Goal: Task Accomplishment & Management: Use online tool/utility

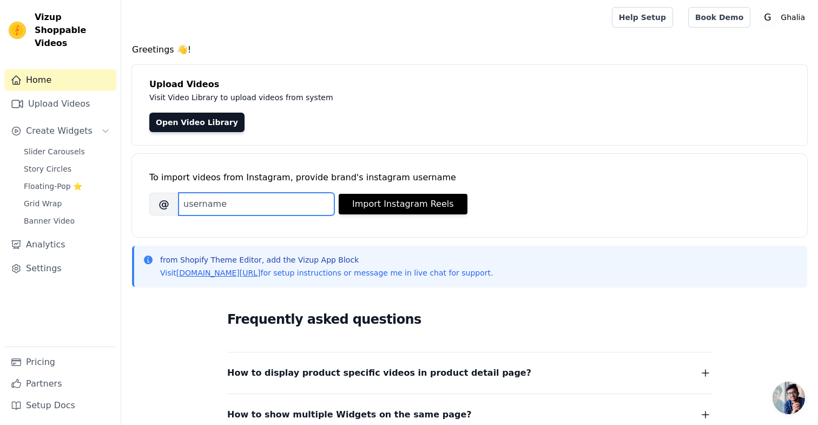
click at [227, 210] on input "Brand's Instagram Username" at bounding box center [257, 204] width 156 height 23
paste input "ghaliamodesty"
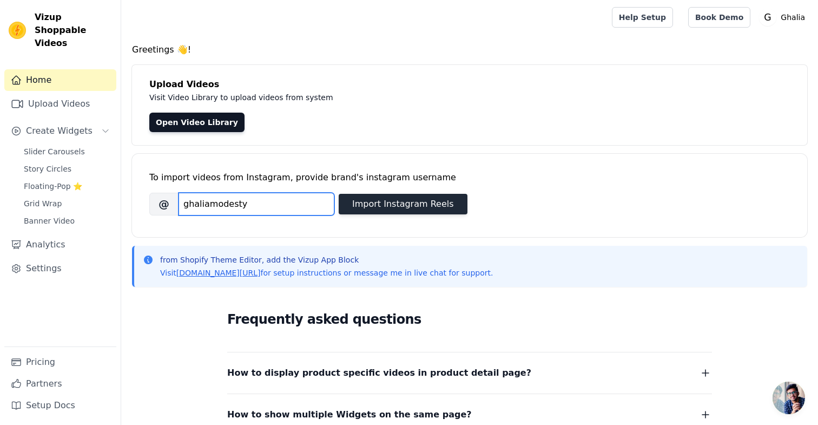
type input "ghaliamodesty"
click at [421, 207] on button "Import Instagram Reels" at bounding box center [403, 204] width 129 height 21
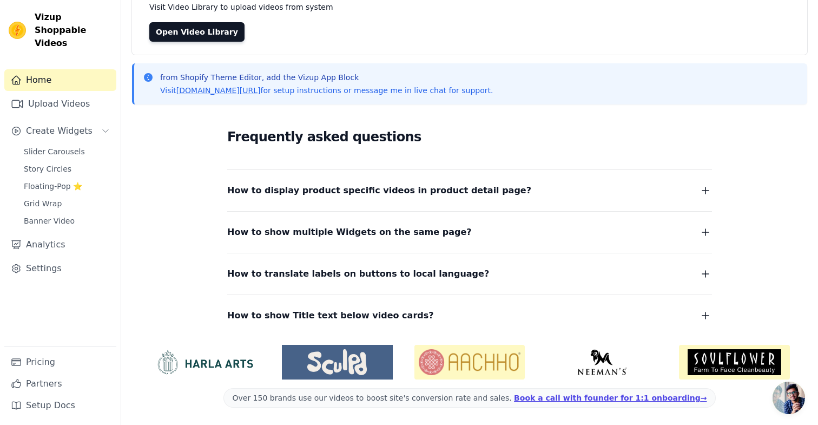
scroll to position [90, 0]
click at [281, 227] on span "How to show multiple Widgets on the same page?" at bounding box center [349, 232] width 245 height 15
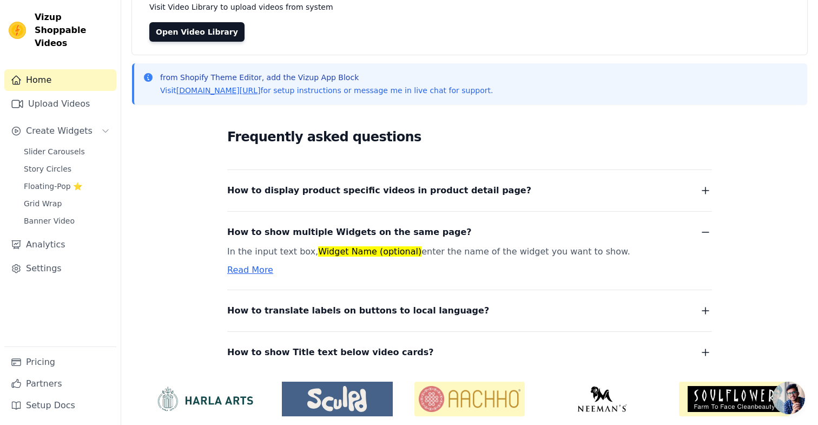
click at [281, 228] on span "How to show multiple Widgets on the same page?" at bounding box center [349, 232] width 245 height 15
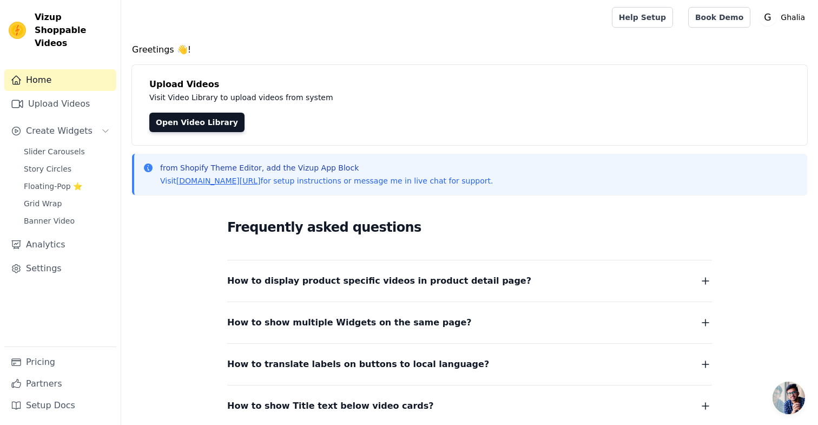
scroll to position [0, 0]
click at [199, 125] on link "Open Video Library" at bounding box center [196, 122] width 95 height 19
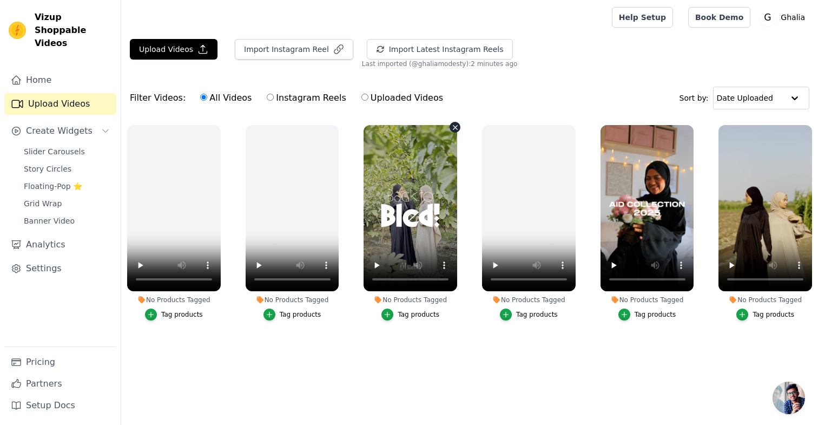
click at [400, 158] on video at bounding box center [411, 208] width 94 height 166
click at [293, 45] on button "Import Instagram Reel" at bounding box center [294, 49] width 118 height 21
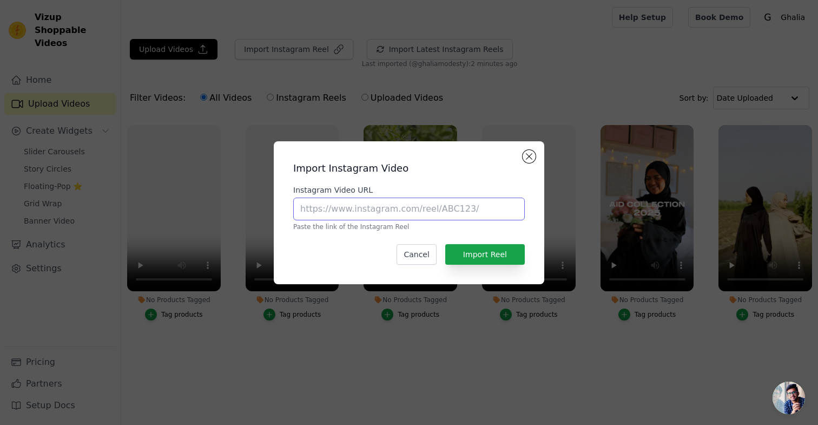
click at [310, 207] on input "Instagram Video URL" at bounding box center [409, 208] width 232 height 23
click at [533, 157] on button "Close modal" at bounding box center [529, 156] width 13 height 13
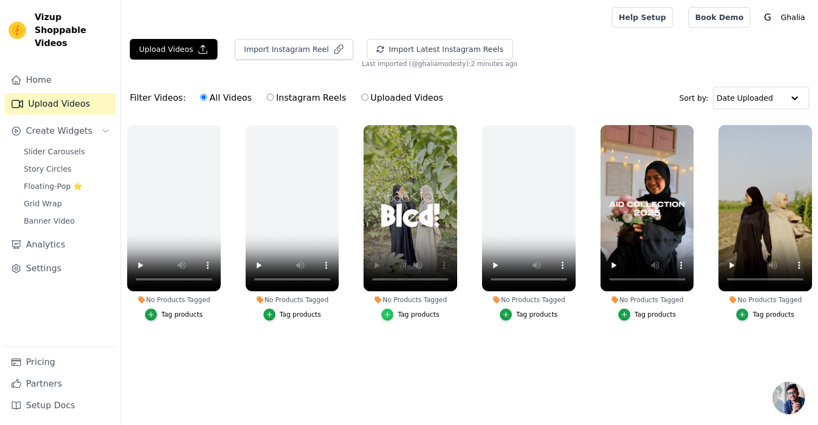
click at [387, 314] on icon "button" at bounding box center [388, 315] width 8 height 8
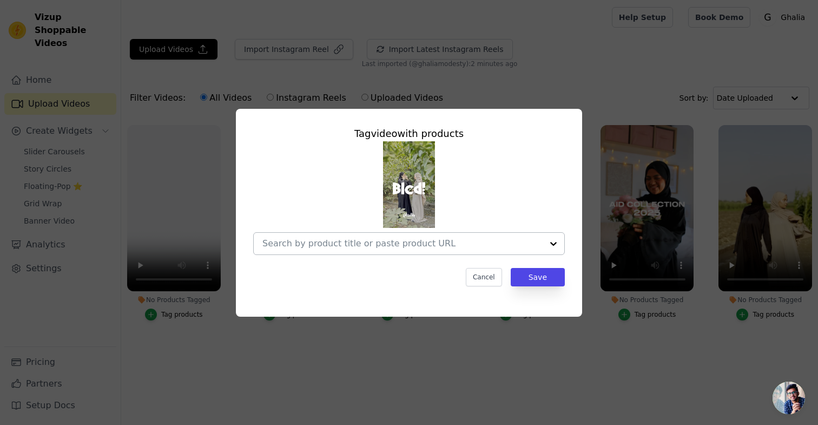
click at [385, 239] on input "No Products Tagged Tag video with products Cancel Save Tag products" at bounding box center [402, 243] width 280 height 10
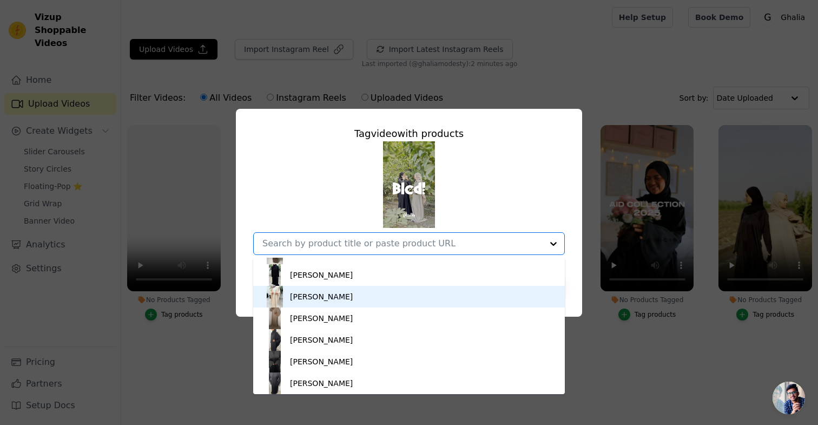
scroll to position [37, 0]
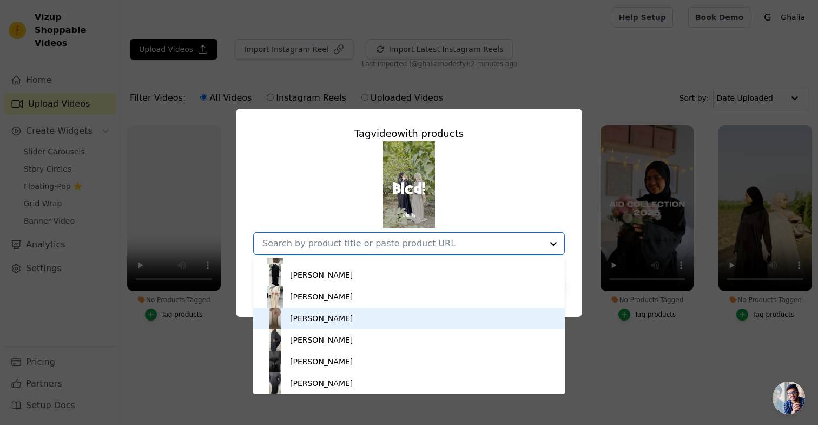
click at [304, 320] on div "Abaya Yara" at bounding box center [321, 318] width 63 height 11
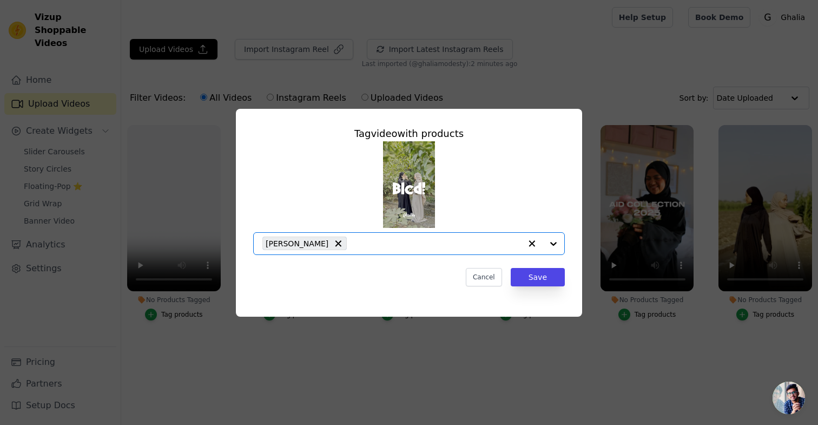
click at [565, 243] on div "Tag video with products Option Abaya Yara, selected. Select is focused, type to…" at bounding box center [409, 205] width 329 height 177
click at [553, 243] on div at bounding box center [542, 244] width 43 height 22
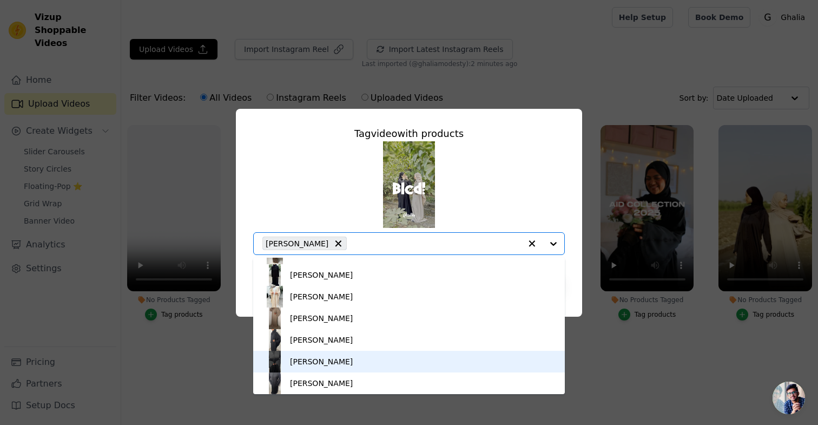
click at [340, 361] on div "Abaya Amira" at bounding box center [409, 362] width 290 height 22
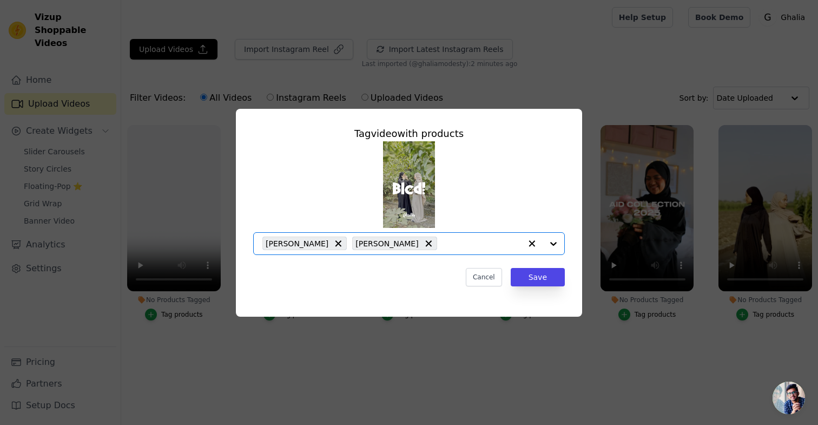
click at [557, 241] on div at bounding box center [542, 244] width 43 height 22
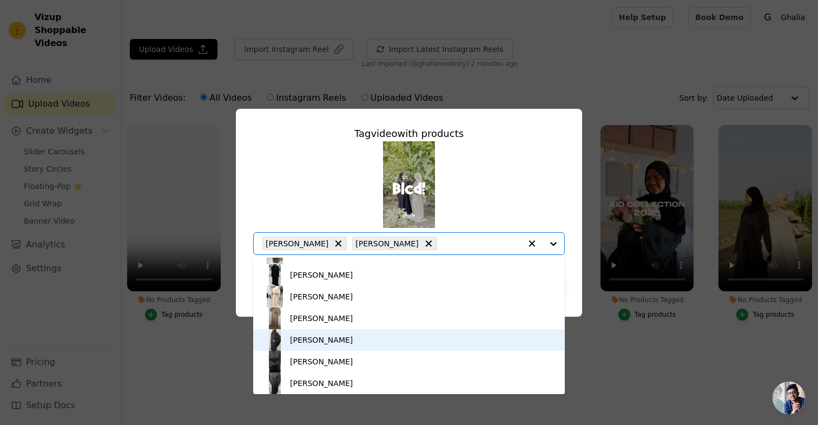
click at [332, 338] on div "Abaya Nour" at bounding box center [409, 340] width 290 height 22
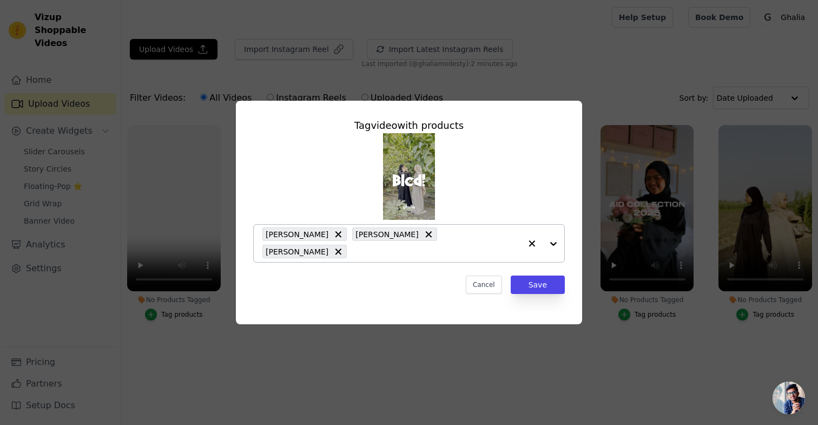
click at [554, 241] on div at bounding box center [542, 243] width 43 height 37
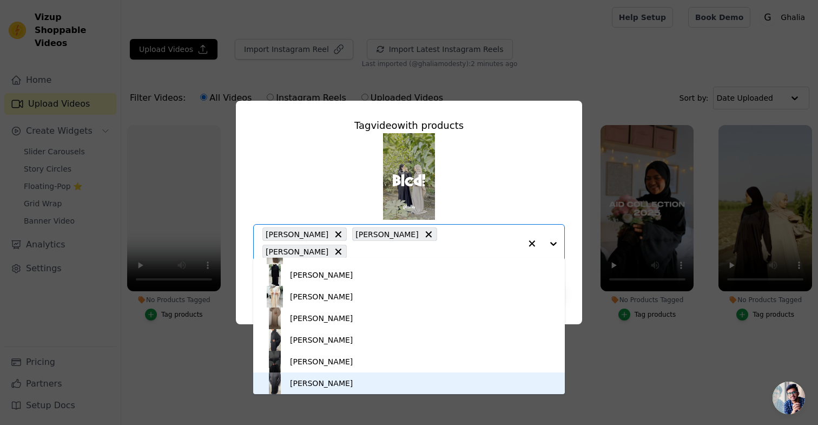
click at [320, 384] on div "Abaya Nahla" at bounding box center [321, 383] width 63 height 11
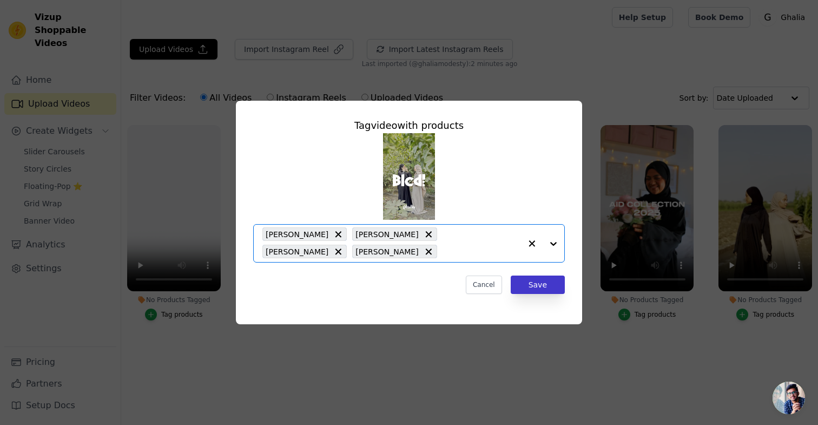
click at [527, 284] on button "Save" at bounding box center [538, 284] width 54 height 18
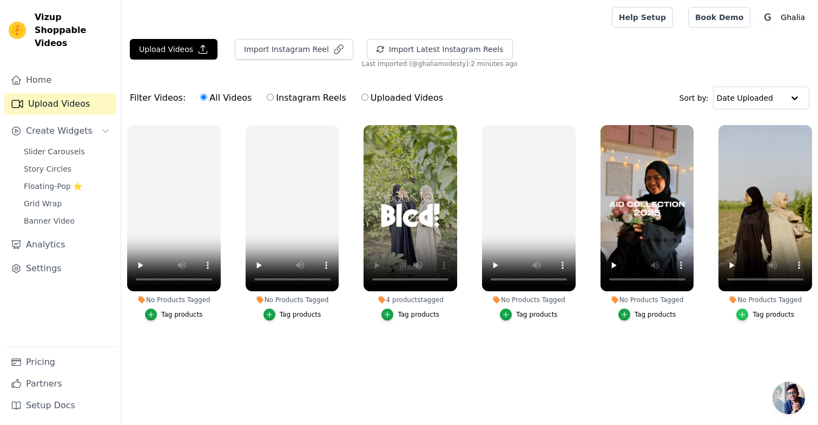
click at [744, 316] on icon "button" at bounding box center [742, 315] width 8 height 8
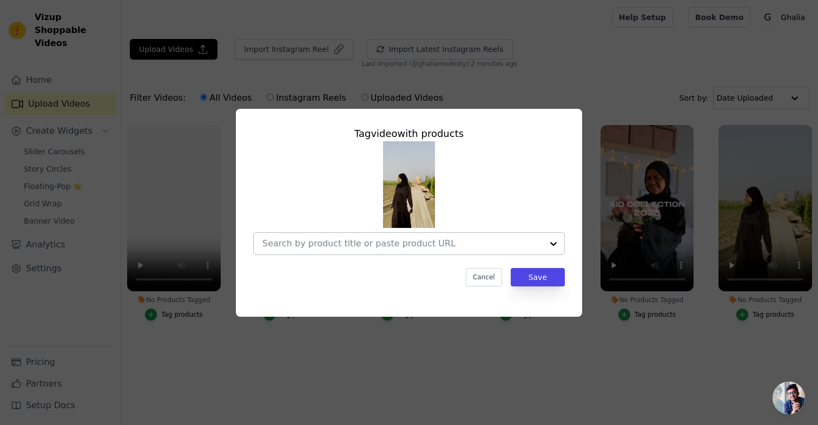
click at [316, 240] on input "No Products Tagged Tag video with products Cancel Save Tag products" at bounding box center [402, 243] width 280 height 10
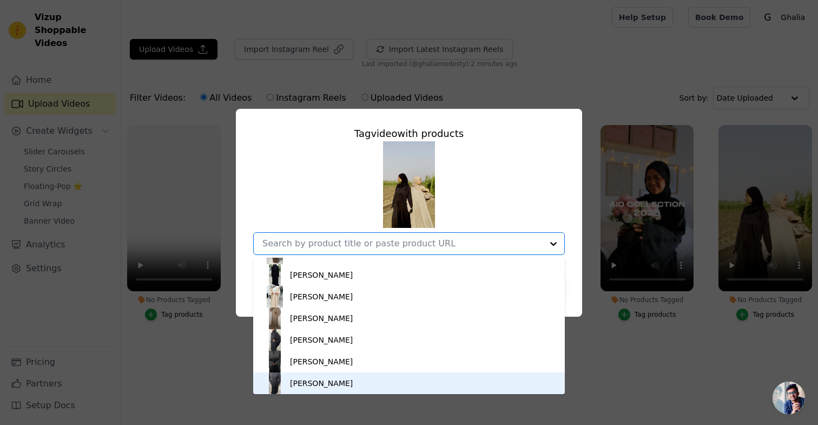
click at [314, 384] on div "Abaya Nahla" at bounding box center [321, 383] width 63 height 11
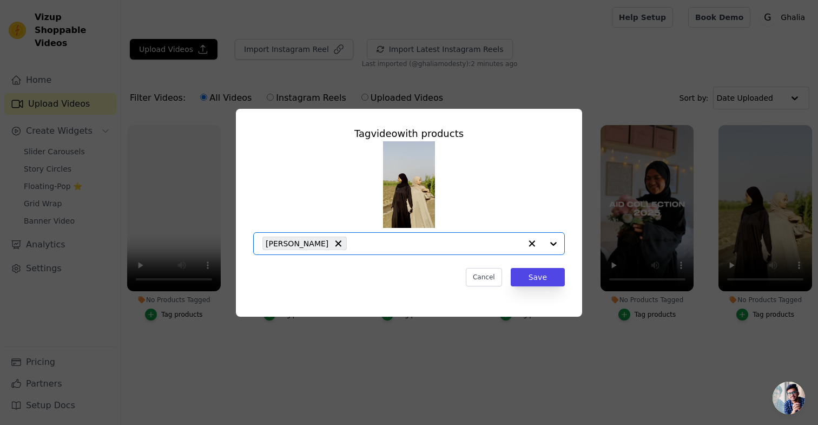
click at [551, 247] on div at bounding box center [542, 244] width 43 height 22
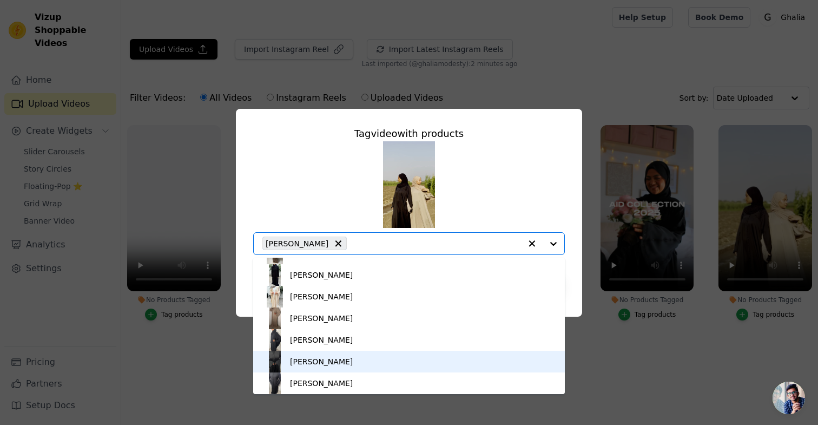
click at [338, 360] on div "Abaya Amira" at bounding box center [409, 362] width 290 height 22
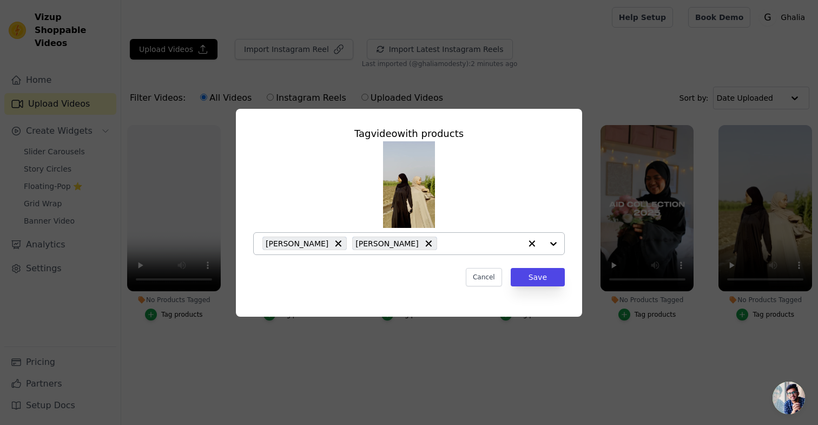
click at [556, 242] on div at bounding box center [542, 244] width 43 height 22
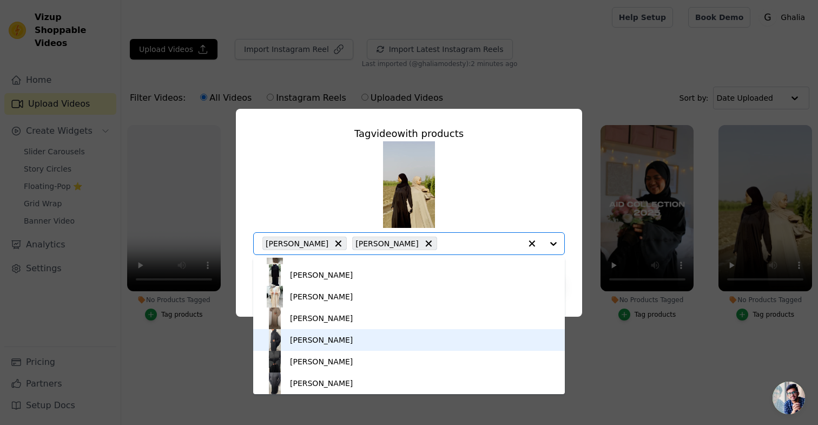
click at [423, 339] on div "Abaya Nour" at bounding box center [409, 340] width 290 height 22
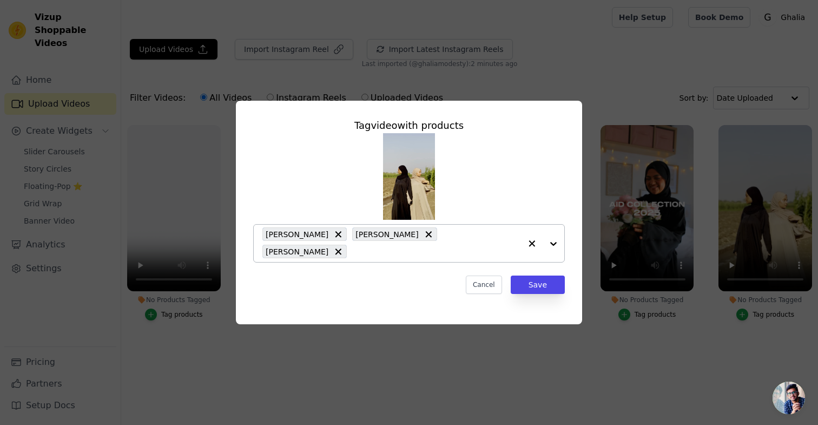
click at [549, 247] on div at bounding box center [542, 243] width 43 height 37
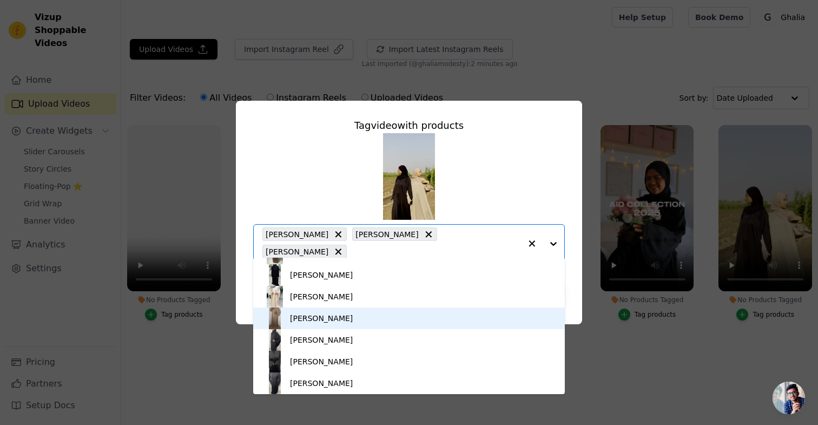
click at [363, 319] on div "Abaya Yara" at bounding box center [409, 318] width 290 height 22
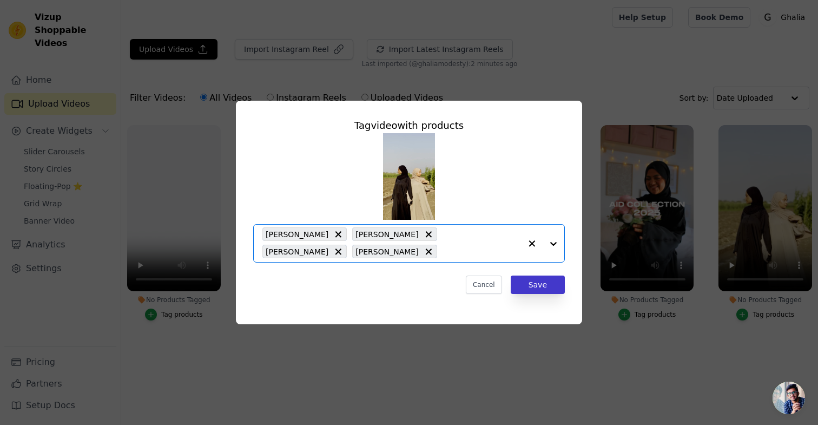
click at [535, 290] on button "Save" at bounding box center [538, 284] width 54 height 18
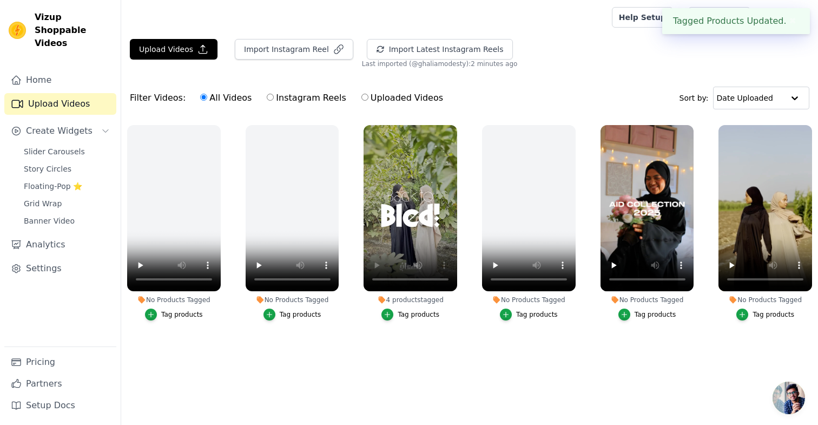
click at [536, 285] on video at bounding box center [529, 208] width 94 height 166
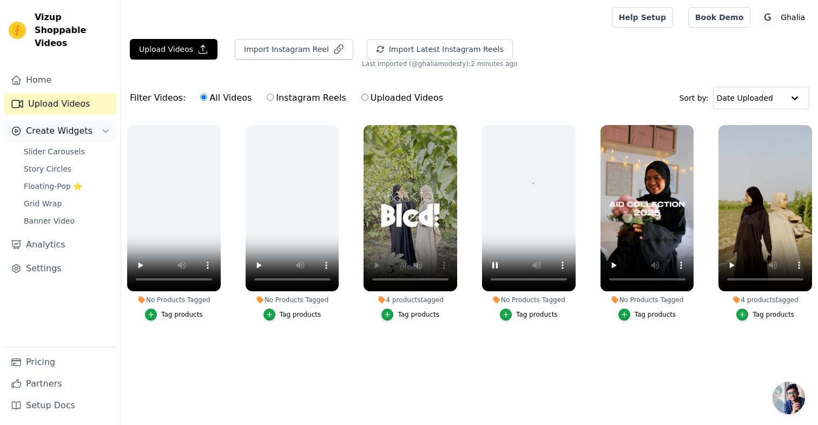
click at [80, 124] on span "Create Widgets" at bounding box center [59, 130] width 67 height 13
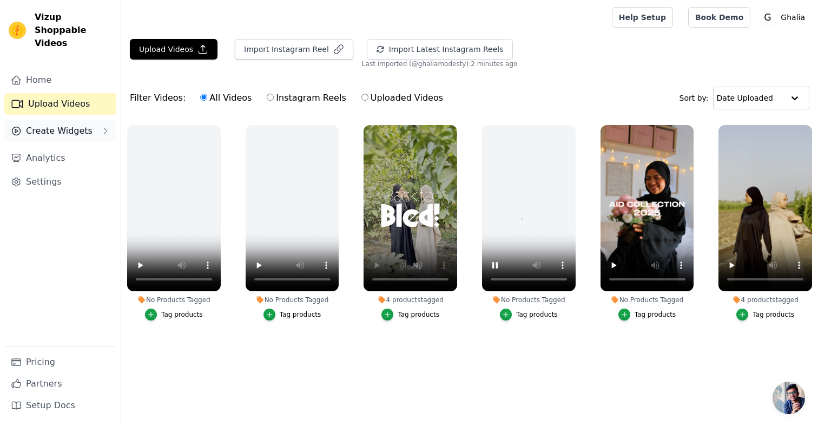
click at [80, 124] on span "Create Widgets" at bounding box center [59, 130] width 67 height 13
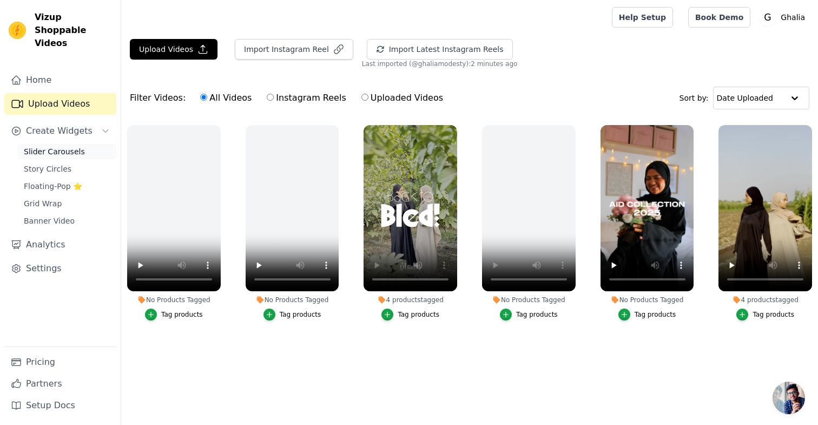
click at [69, 146] on span "Slider Carousels" at bounding box center [54, 151] width 61 height 11
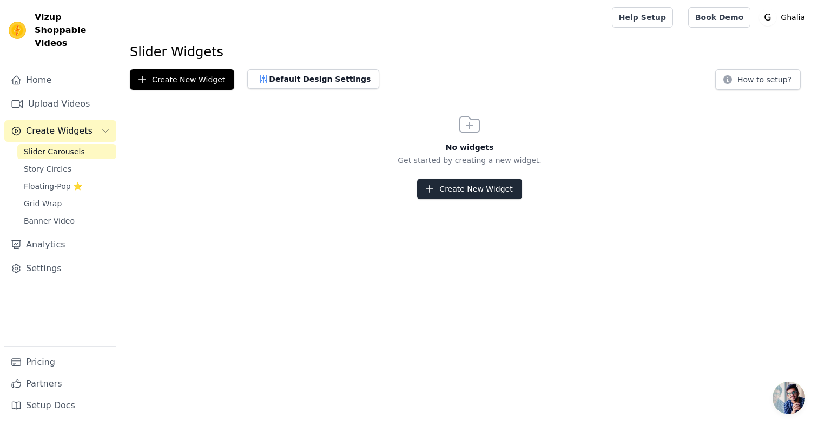
click at [470, 192] on button "Create New Widget" at bounding box center [469, 189] width 104 height 21
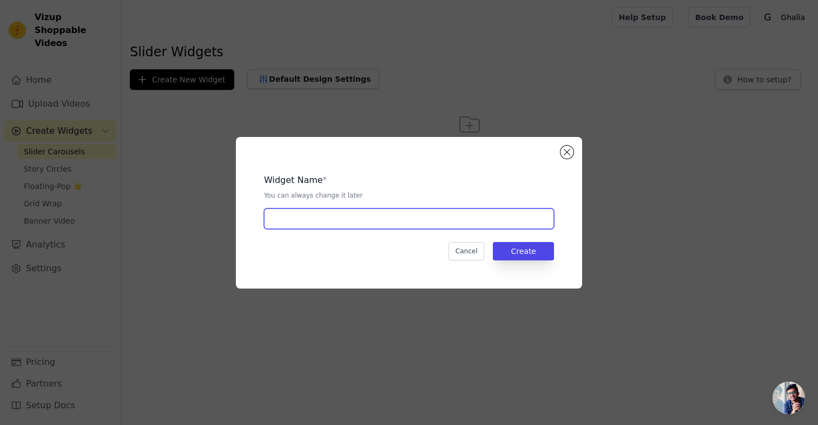
click at [411, 223] on input "text" at bounding box center [409, 218] width 290 height 21
click at [313, 218] on input "Carroussel accueil" at bounding box center [409, 218] width 290 height 21
drag, startPoint x: 348, startPoint y: 221, endPoint x: 309, endPoint y: 216, distance: 39.8
click at [309, 216] on input "Carroussel accueil" at bounding box center [409, 218] width 290 height 21
type input "Carroussel1"
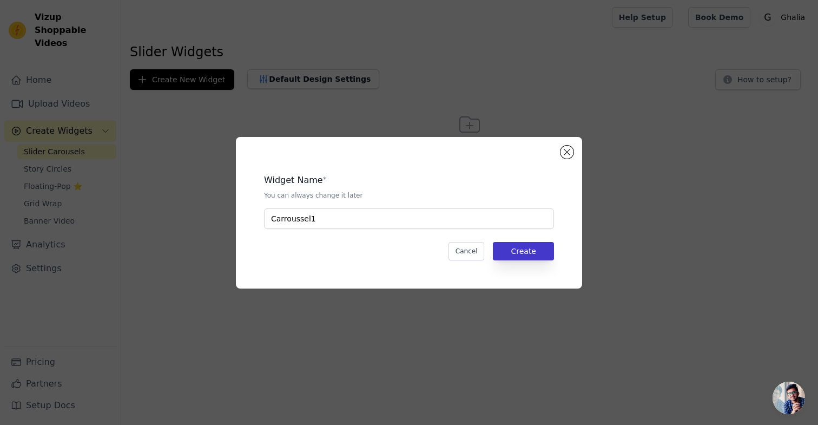
click at [534, 246] on button "Create" at bounding box center [523, 251] width 61 height 18
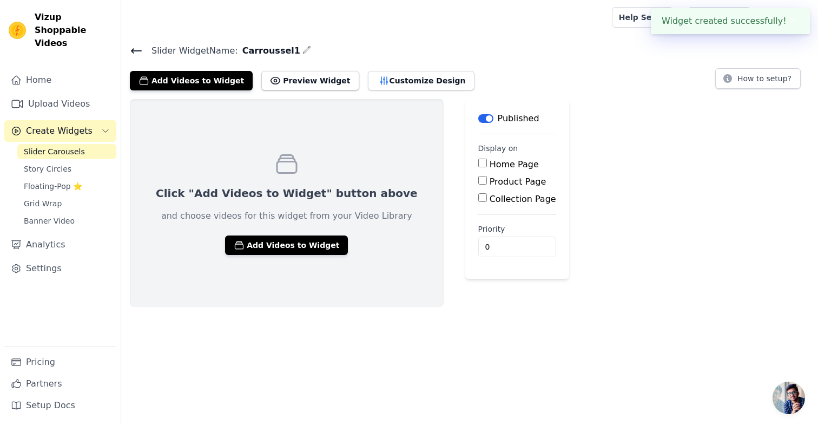
click at [490, 165] on label "Home Page" at bounding box center [514, 164] width 49 height 10
click at [478, 165] on input "Home Page" at bounding box center [482, 163] width 9 height 9
checkbox input "true"
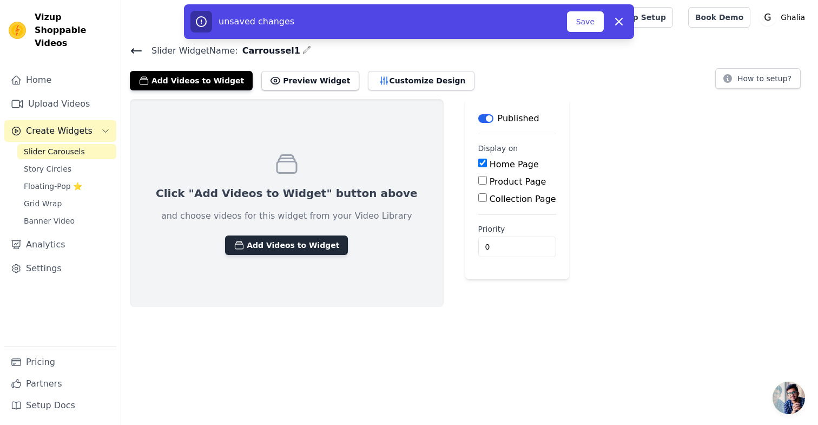
click at [257, 241] on button "Add Videos to Widget" at bounding box center [286, 244] width 123 height 19
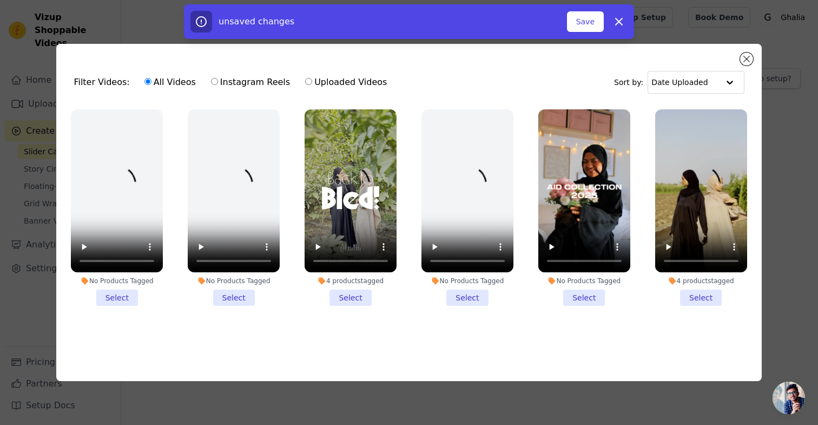
click at [345, 241] on video at bounding box center [351, 190] width 92 height 163
click at [344, 294] on li "4 products tagged Select" at bounding box center [351, 207] width 92 height 197
click at [0, 0] on input "4 products tagged Select" at bounding box center [0, 0] width 0 height 0
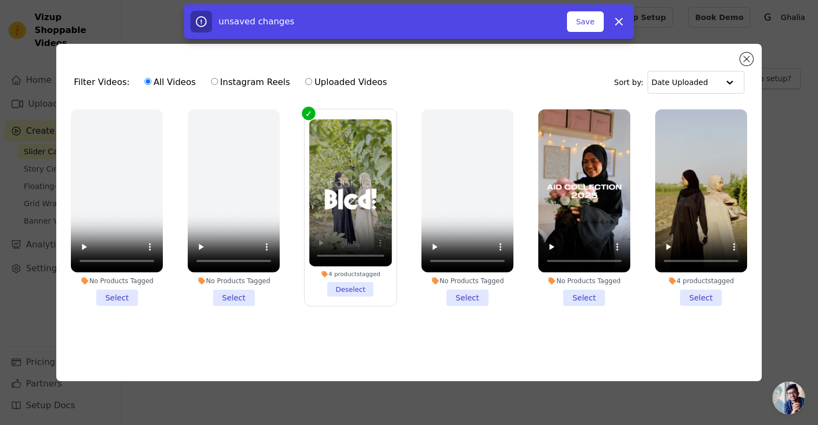
click at [707, 293] on li "4 products tagged Select" at bounding box center [701, 207] width 92 height 197
click at [0, 0] on input "4 products tagged Select" at bounding box center [0, 0] width 0 height 0
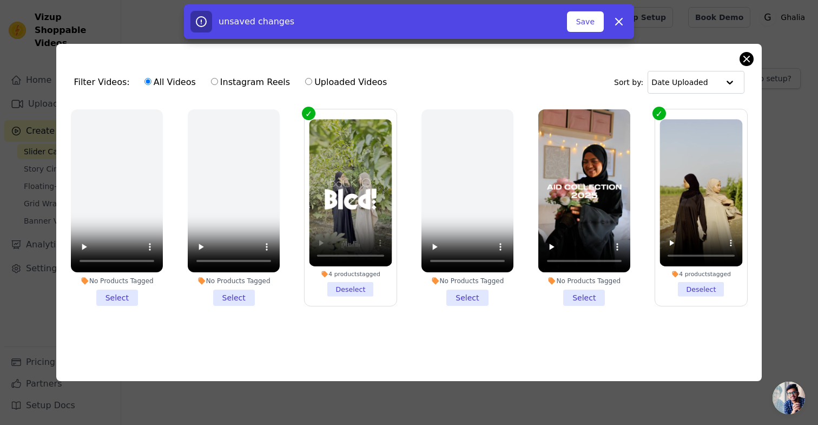
click at [747, 57] on button "Close modal" at bounding box center [746, 58] width 13 height 13
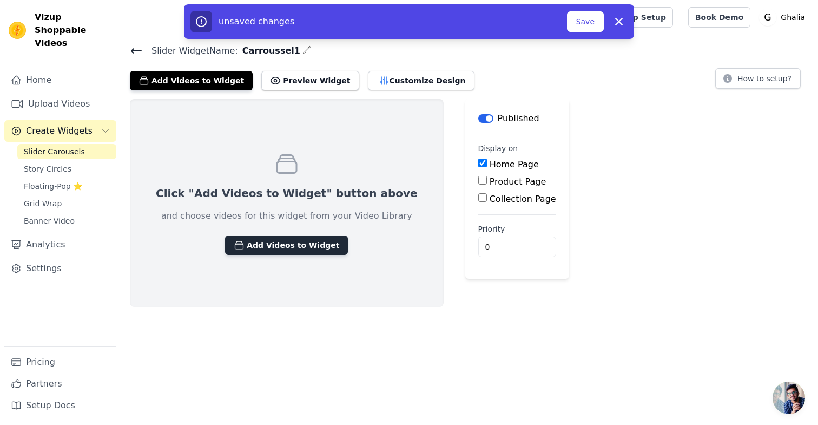
click at [276, 236] on button "Add Videos to Widget" at bounding box center [286, 244] width 123 height 19
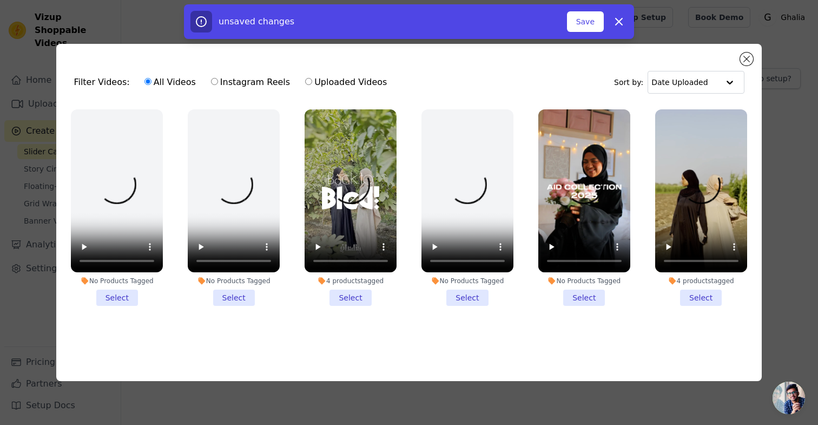
click at [337, 290] on li "4 products tagged Select" at bounding box center [351, 207] width 92 height 197
click at [0, 0] on input "4 products tagged Select" at bounding box center [0, 0] width 0 height 0
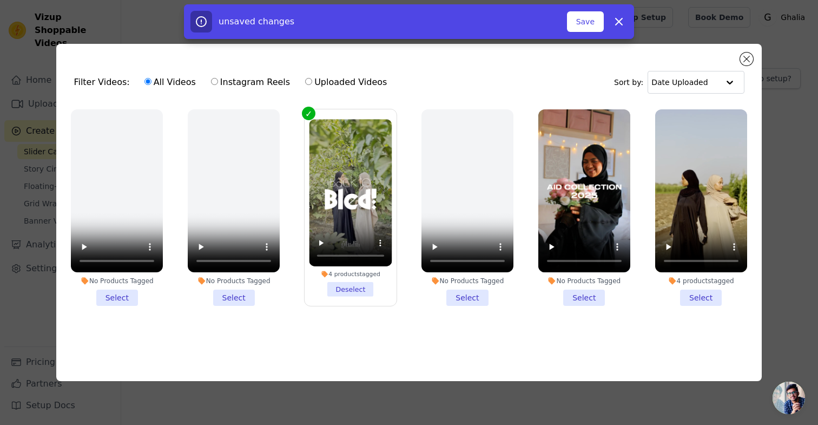
click at [716, 296] on li "4 products tagged Select" at bounding box center [701, 207] width 92 height 197
click at [0, 0] on input "4 products tagged Select" at bounding box center [0, 0] width 0 height 0
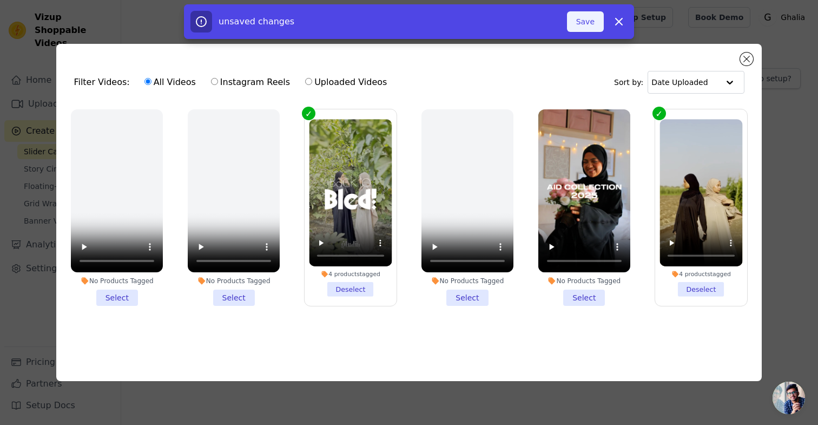
click at [586, 13] on button "Save" at bounding box center [585, 21] width 37 height 21
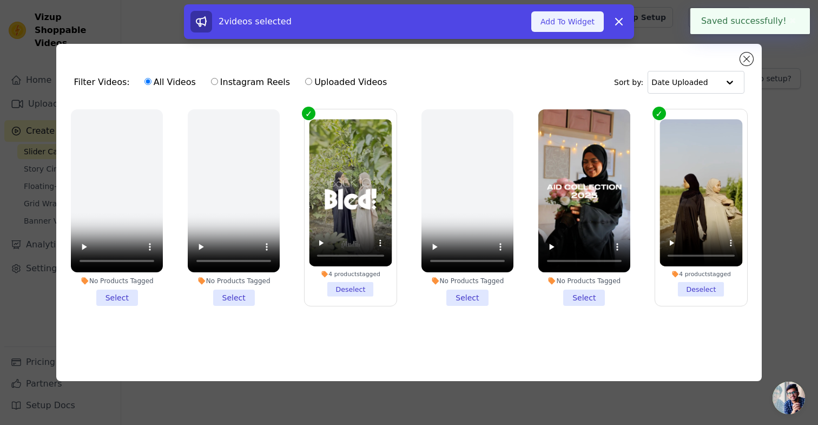
click at [566, 26] on button "Add To Widget" at bounding box center [567, 21] width 72 height 21
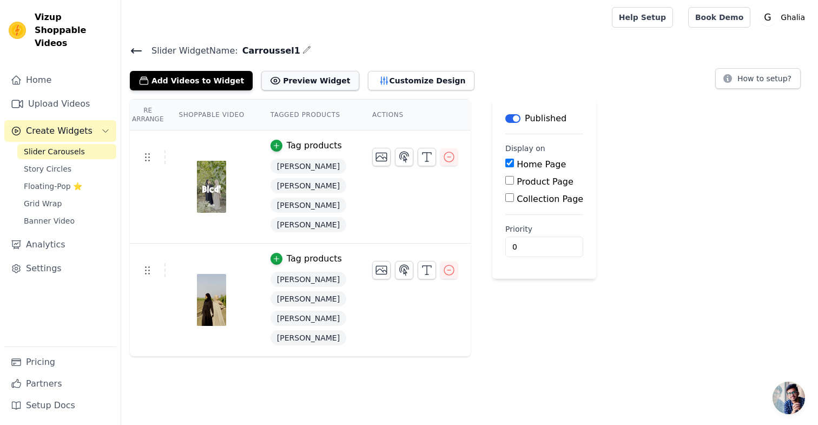
click at [317, 83] on button "Preview Widget" at bounding box center [309, 80] width 97 height 19
click at [209, 79] on button "Add Videos to Widget" at bounding box center [191, 80] width 123 height 19
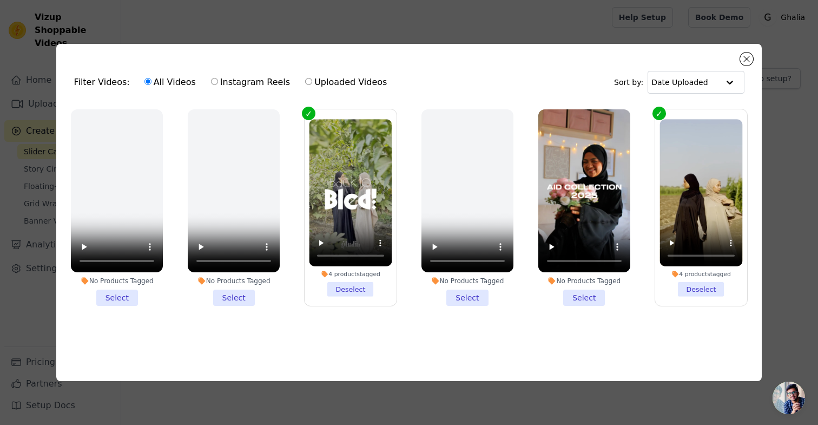
click at [218, 76] on label "Instagram Reels" at bounding box center [250, 82] width 80 height 14
click at [218, 78] on input "Instagram Reels" at bounding box center [214, 81] width 7 height 7
radio input "true"
click at [325, 76] on label "Uploaded Videos" at bounding box center [346, 82] width 83 height 14
click at [312, 78] on input "Uploaded Videos" at bounding box center [308, 81] width 7 height 7
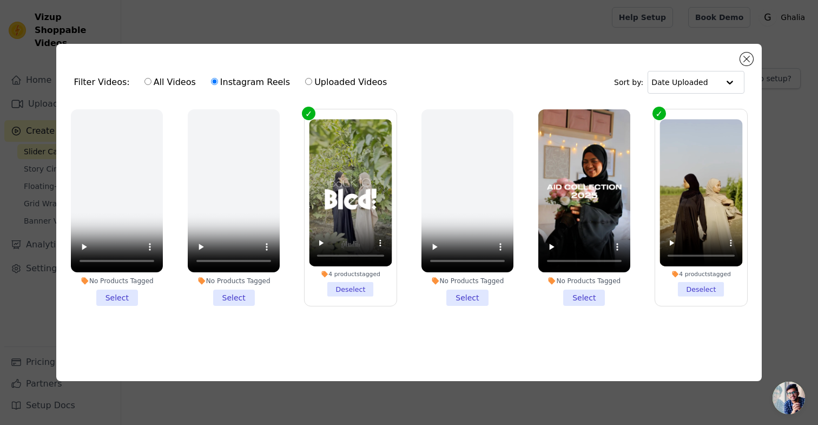
radio input "true"
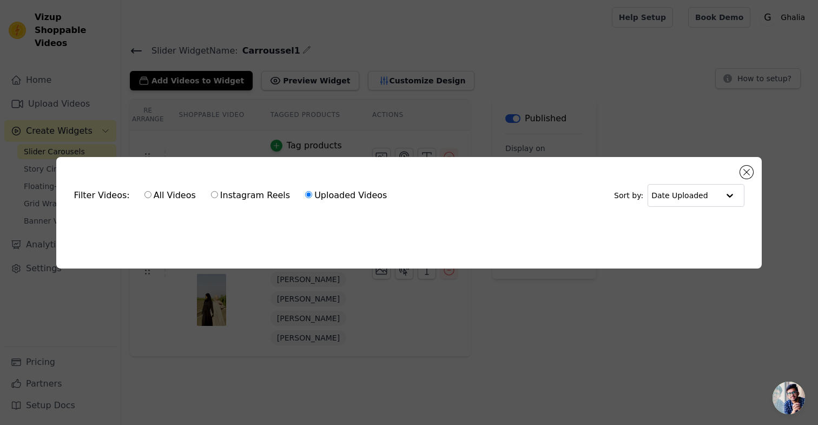
click at [144, 192] on input "All Videos" at bounding box center [147, 194] width 7 height 7
radio input "true"
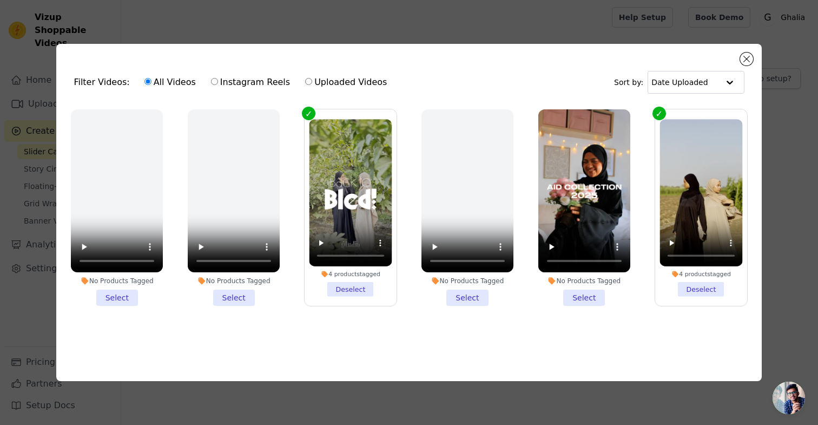
click at [761, 44] on div "Filter Videos: All Videos Instagram Reels Uploaded Videos Sort by: Date Uploade…" at bounding box center [408, 213] width 705 height 338
click at [744, 52] on button "Close modal" at bounding box center [746, 58] width 13 height 13
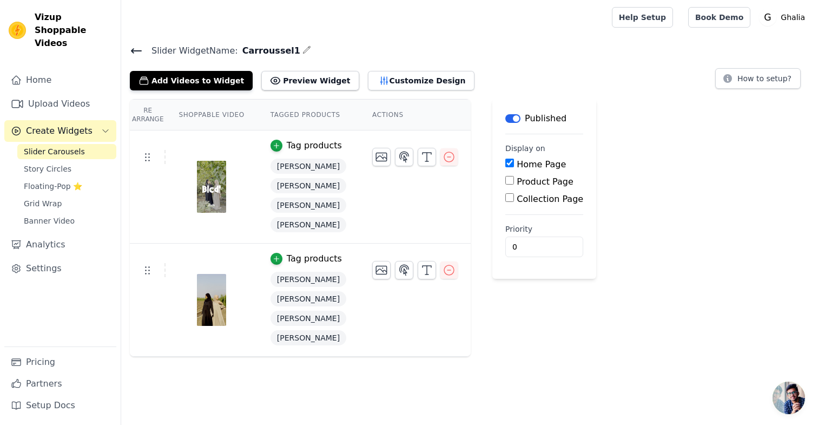
click at [131, 45] on icon at bounding box center [136, 50] width 13 height 13
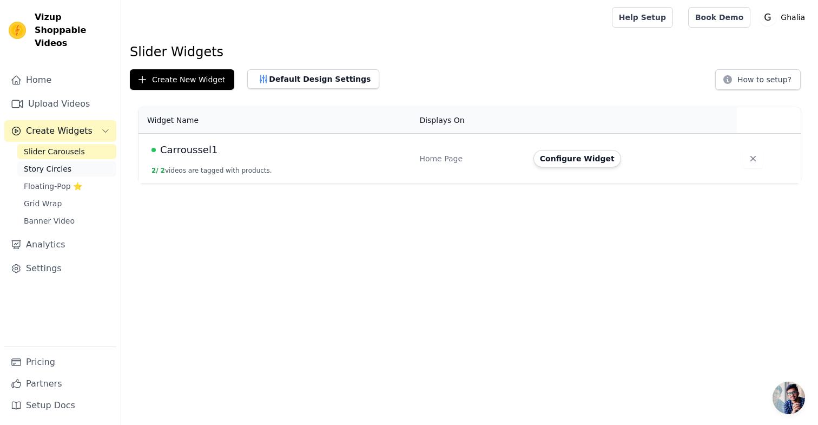
click at [67, 163] on span "Story Circles" at bounding box center [48, 168] width 48 height 11
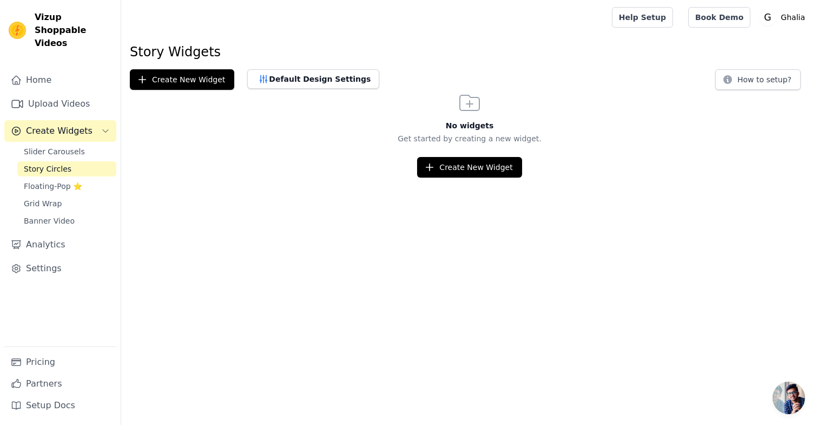
click at [443, 151] on div "No widgets Get started by creating a new widget. Create New Widget" at bounding box center [469, 134] width 697 height 88
click at [446, 164] on button "Create New Widget" at bounding box center [469, 167] width 104 height 21
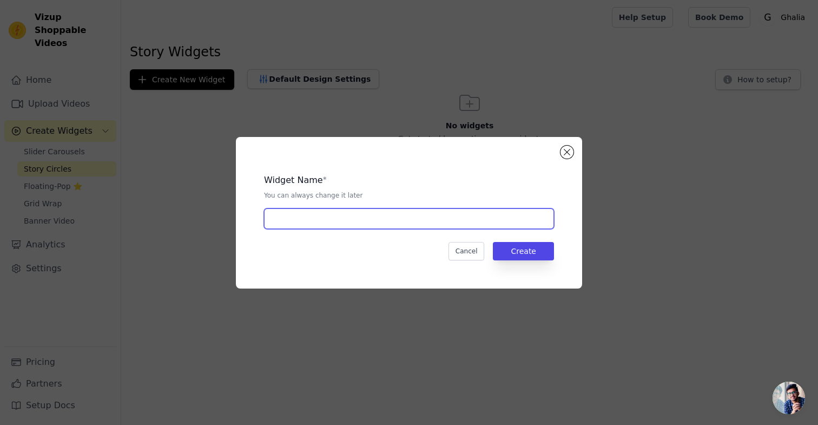
click at [378, 222] on input "text" at bounding box center [409, 218] width 290 height 21
type input "Story1"
click at [538, 245] on button "Create" at bounding box center [523, 251] width 61 height 18
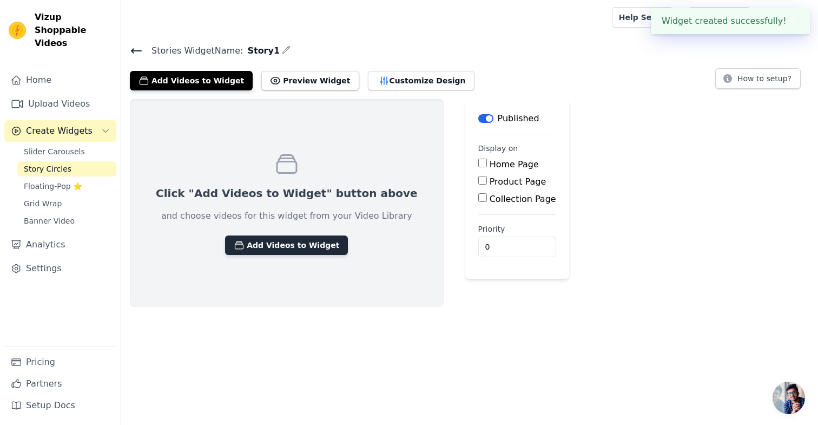
click at [249, 245] on button "Add Videos to Widget" at bounding box center [286, 244] width 123 height 19
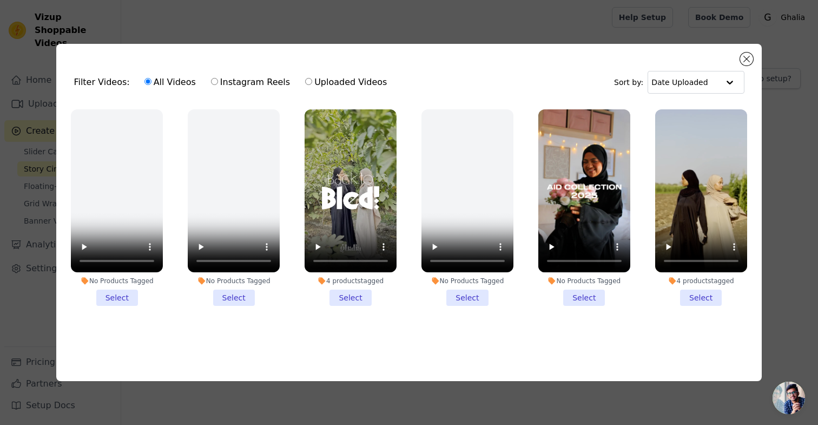
click at [343, 295] on li "4 products tagged Select" at bounding box center [351, 207] width 92 height 197
click at [0, 0] on input "4 products tagged Select" at bounding box center [0, 0] width 0 height 0
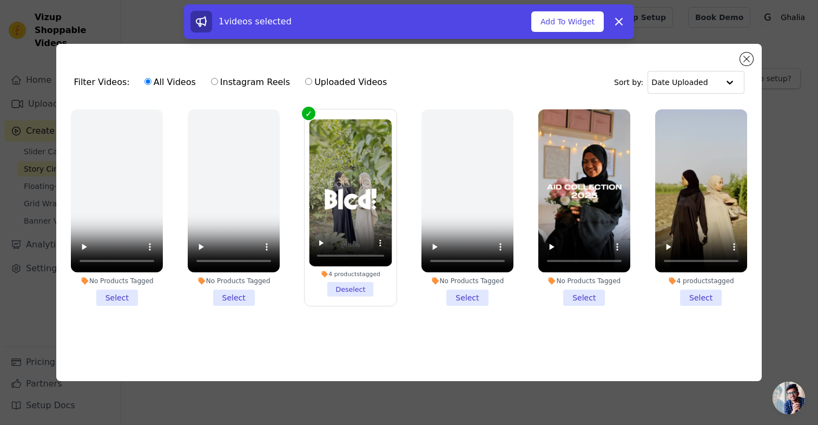
click at [693, 293] on li "4 products tagged Select" at bounding box center [701, 207] width 92 height 197
click at [0, 0] on input "4 products tagged Select" at bounding box center [0, 0] width 0 height 0
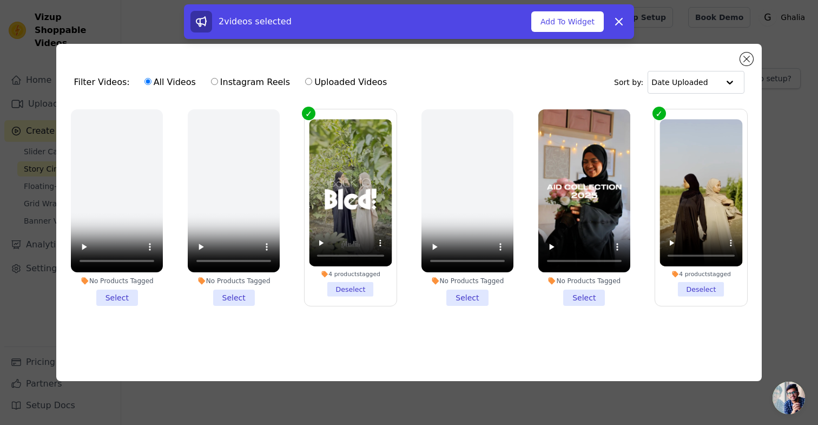
click at [584, 299] on li "No Products Tagged Select" at bounding box center [584, 207] width 92 height 197
click at [0, 0] on input "No Products Tagged Select" at bounding box center [0, 0] width 0 height 0
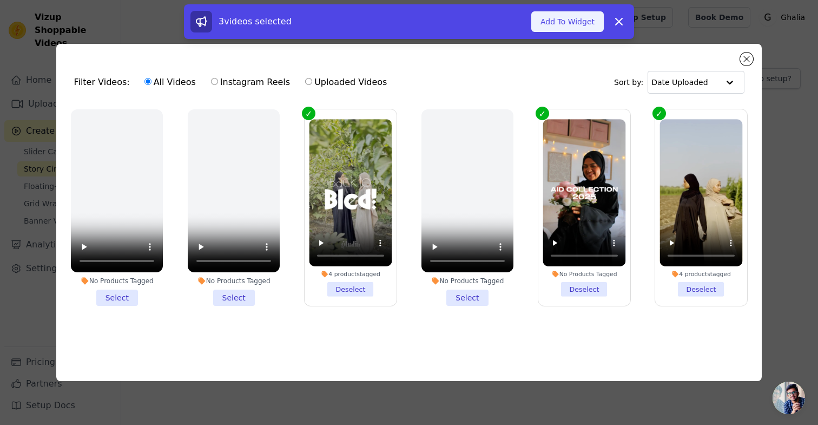
click at [565, 28] on button "Add To Widget" at bounding box center [567, 21] width 72 height 21
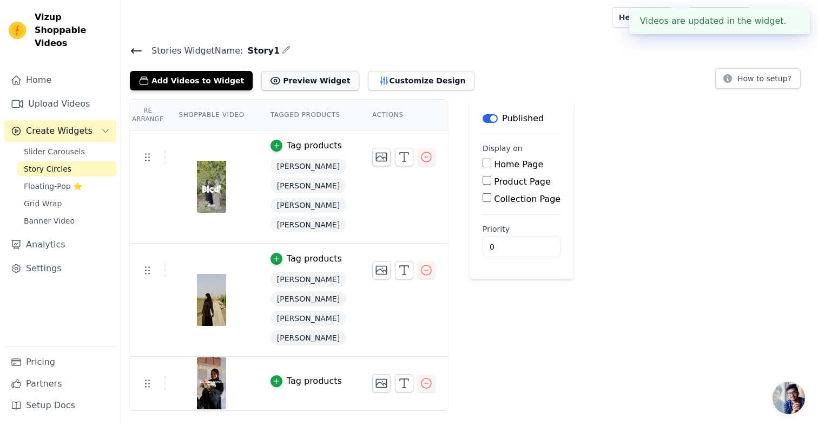
click at [314, 78] on button "Preview Widget" at bounding box center [309, 80] width 97 height 19
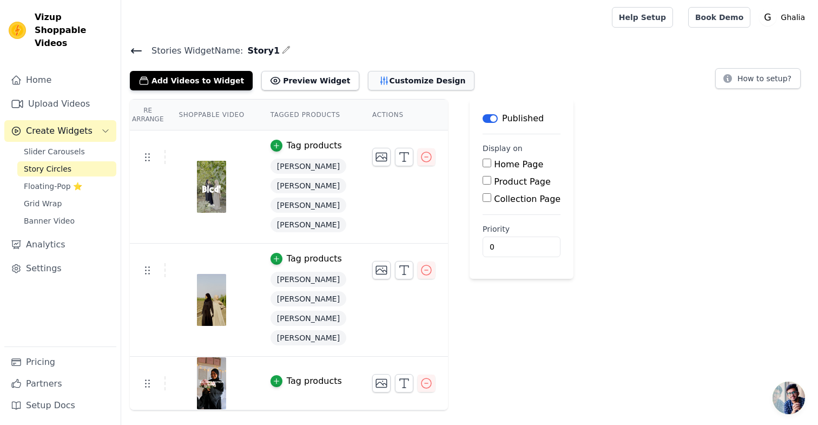
click at [379, 74] on button "Customize Design" at bounding box center [421, 80] width 107 height 19
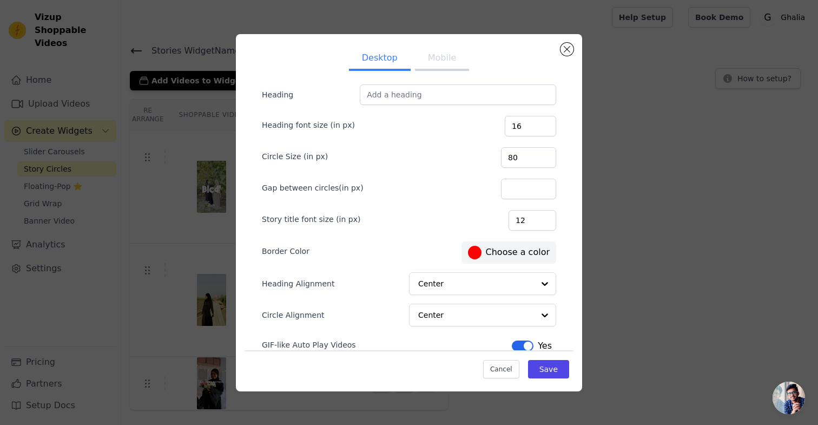
scroll to position [1, 0]
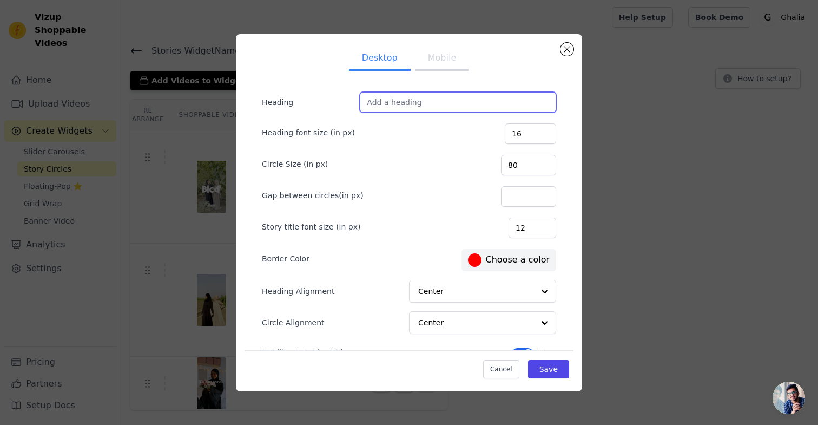
click at [417, 107] on input "Heading" at bounding box center [458, 102] width 196 height 21
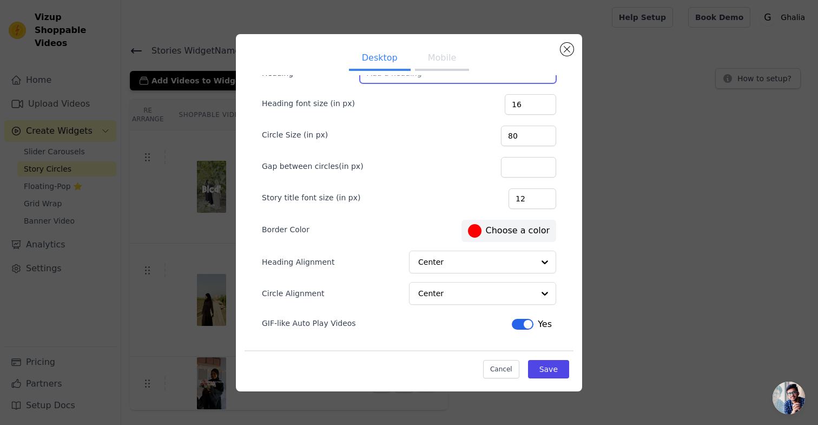
scroll to position [30, 0]
click at [569, 51] on button "Close modal" at bounding box center [567, 49] width 13 height 13
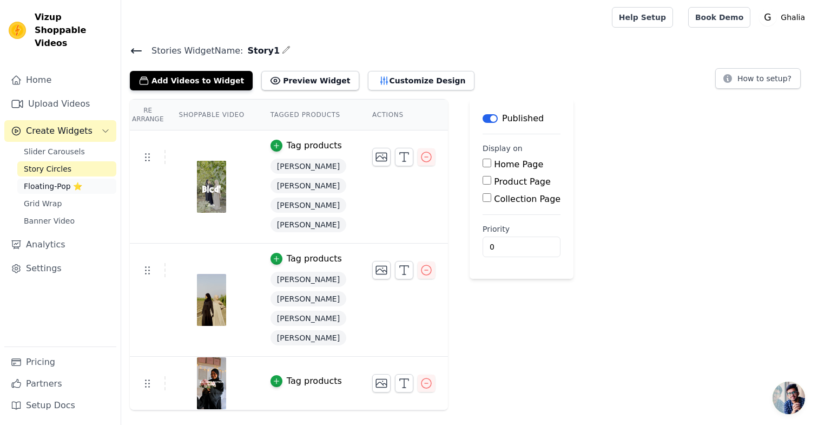
click at [55, 181] on span "Floating-Pop ⭐" at bounding box center [53, 186] width 58 height 11
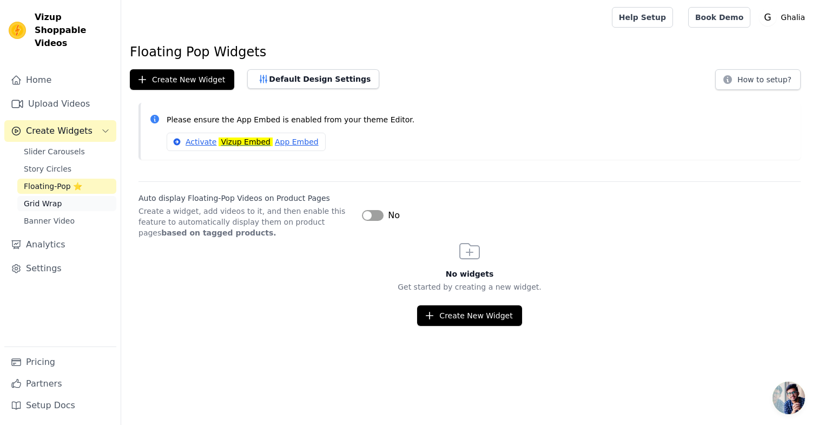
click at [53, 198] on span "Grid Wrap" at bounding box center [43, 203] width 38 height 11
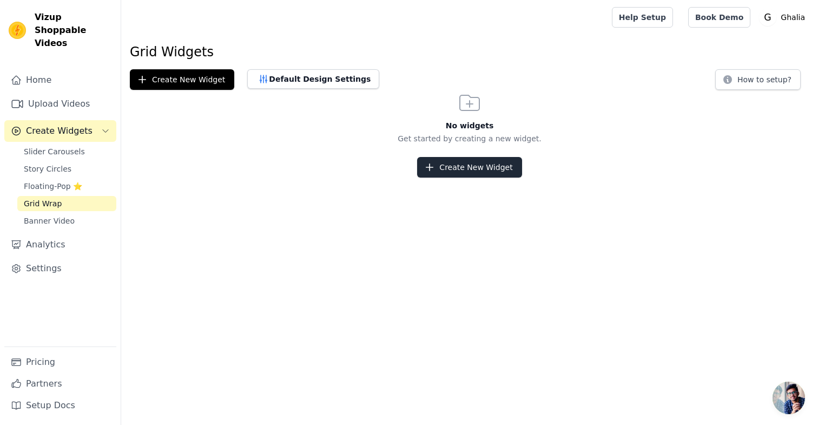
click at [474, 174] on button "Create New Widget" at bounding box center [469, 167] width 104 height 21
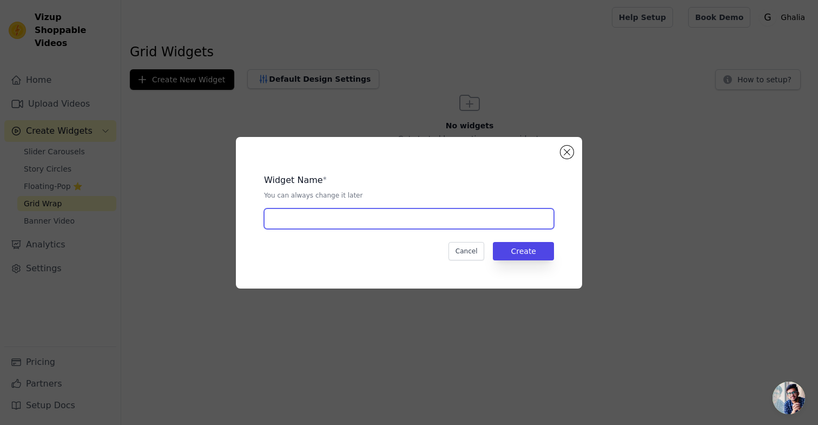
click at [317, 216] on input "text" at bounding box center [409, 218] width 290 height 21
type input "Grid1"
click at [529, 253] on button "Create" at bounding box center [523, 251] width 61 height 18
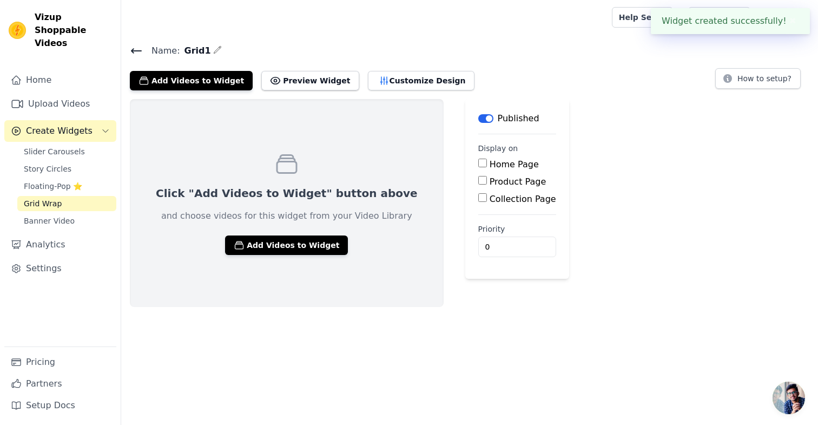
click at [478, 167] on input "Home Page" at bounding box center [482, 163] width 9 height 9
checkbox input "true"
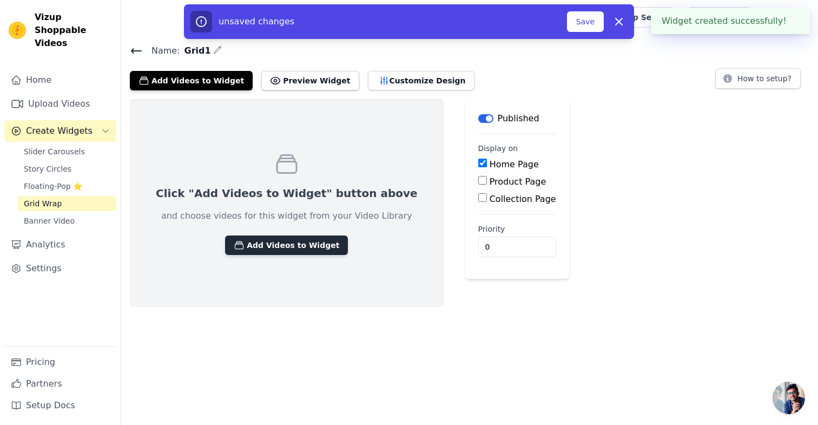
click at [265, 248] on button "Add Videos to Widget" at bounding box center [286, 244] width 123 height 19
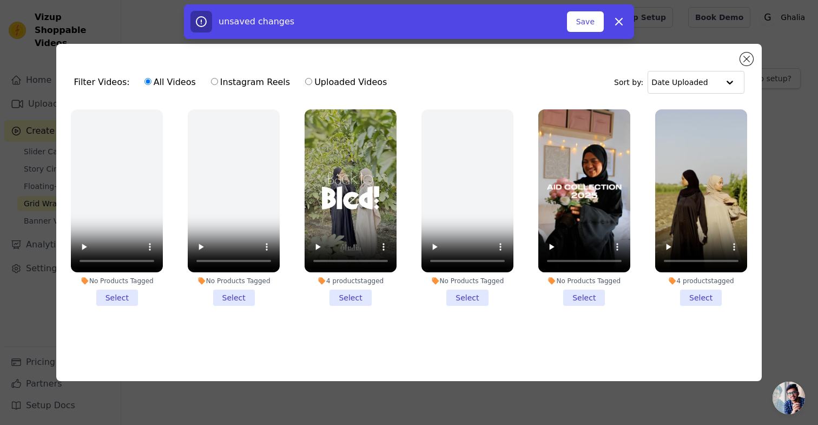
click at [338, 293] on li "4 products tagged Select" at bounding box center [351, 207] width 92 height 197
click at [0, 0] on input "4 products tagged Select" at bounding box center [0, 0] width 0 height 0
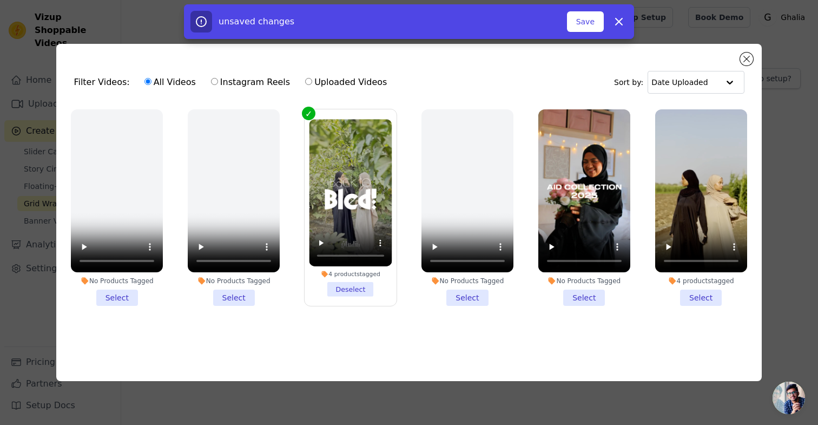
click at [701, 295] on li "4 products tagged Select" at bounding box center [701, 207] width 92 height 197
click at [0, 0] on input "4 products tagged Select" at bounding box center [0, 0] width 0 height 0
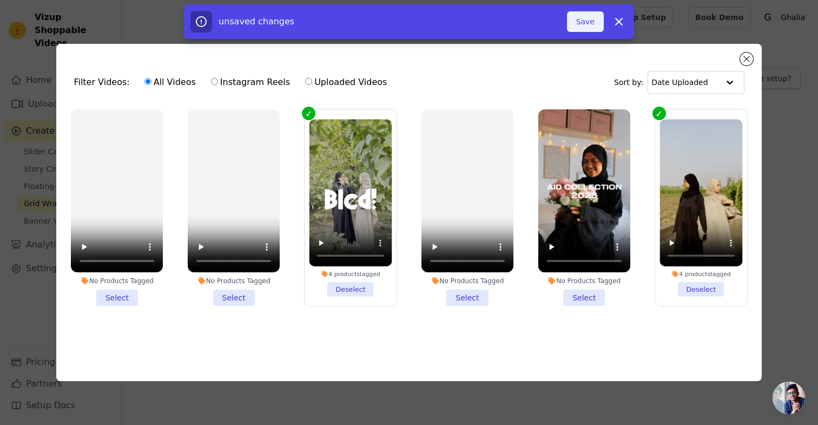
click at [588, 21] on button "Save" at bounding box center [585, 21] width 37 height 21
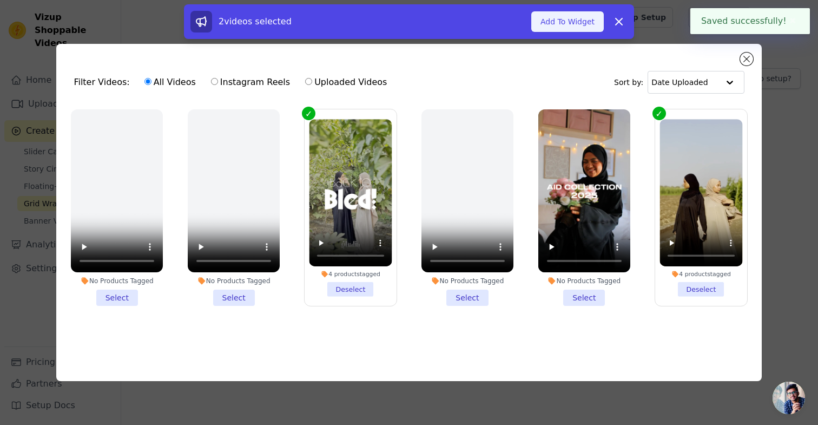
click at [581, 20] on button "Add To Widget" at bounding box center [567, 21] width 72 height 21
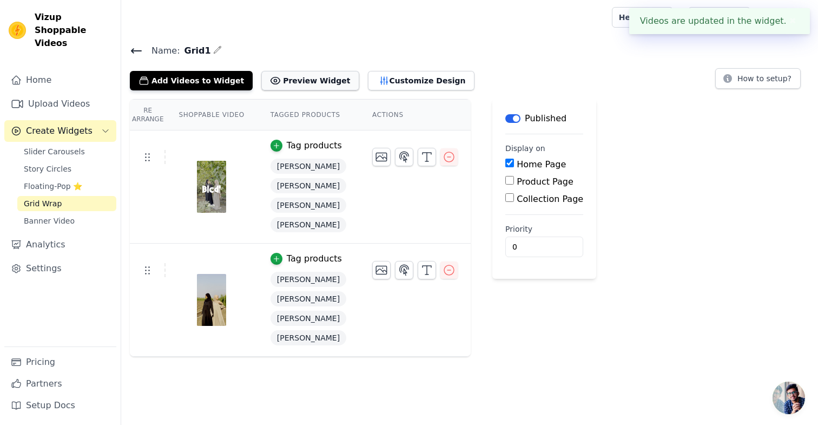
click at [294, 77] on button "Preview Widget" at bounding box center [309, 80] width 97 height 19
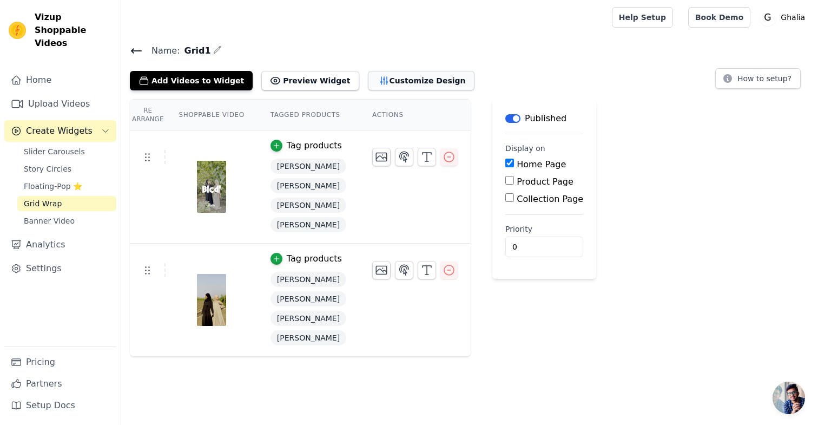
click at [380, 78] on button "Customize Design" at bounding box center [421, 80] width 107 height 19
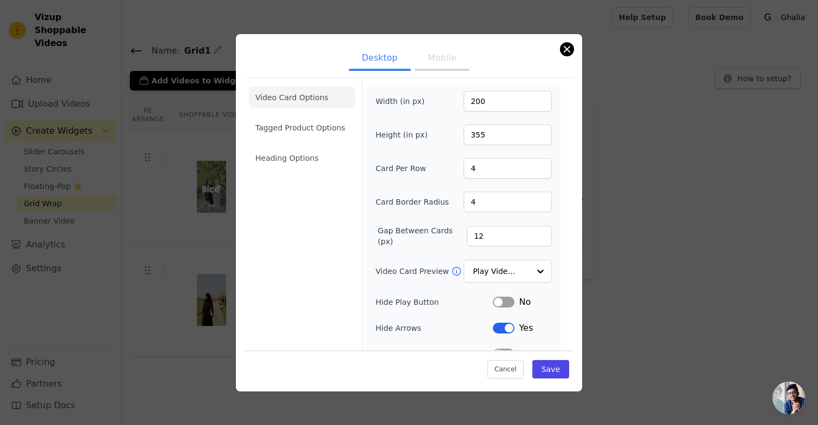
click at [566, 55] on button "Close modal" at bounding box center [567, 49] width 13 height 13
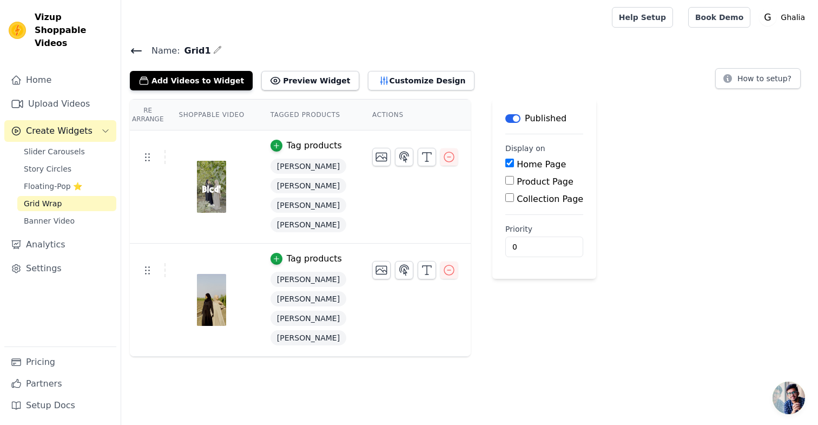
click at [130, 48] on icon at bounding box center [136, 50] width 13 height 13
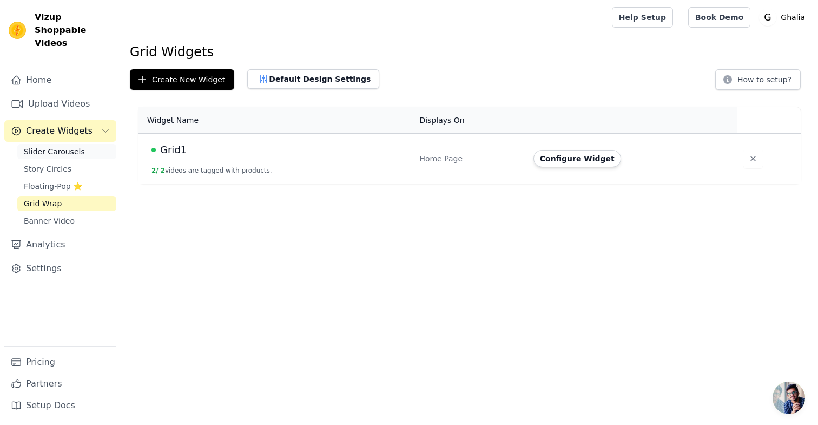
click at [71, 146] on span "Slider Carousels" at bounding box center [54, 151] width 61 height 11
click at [582, 164] on button "Configure Widget" at bounding box center [577, 158] width 88 height 17
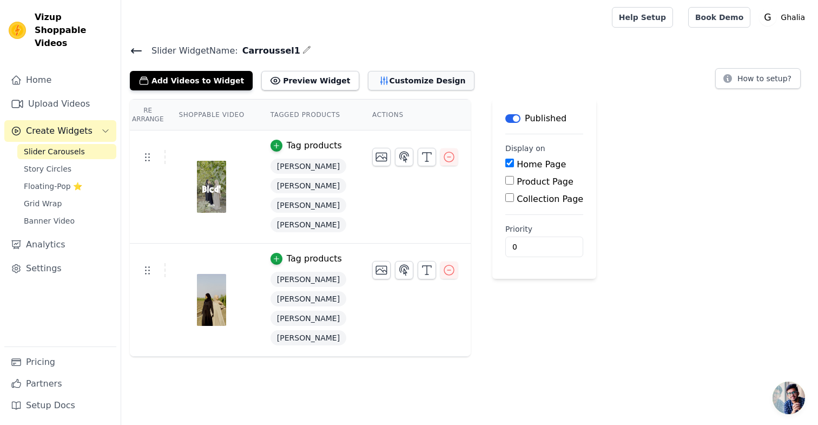
click at [398, 77] on button "Customize Design" at bounding box center [421, 80] width 107 height 19
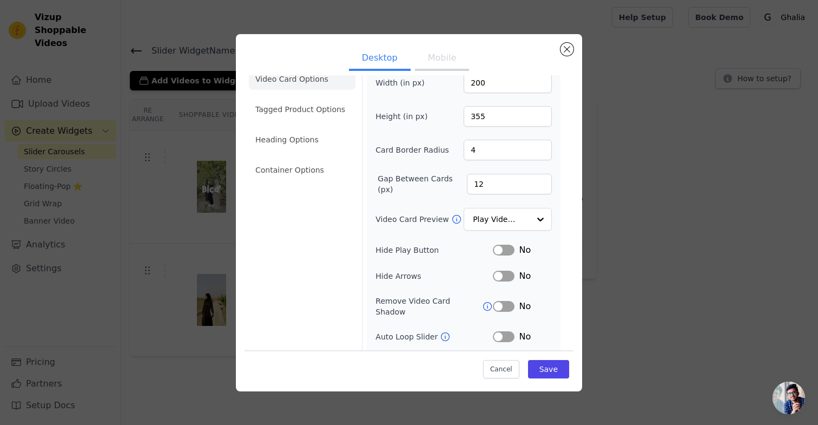
scroll to position [1, 0]
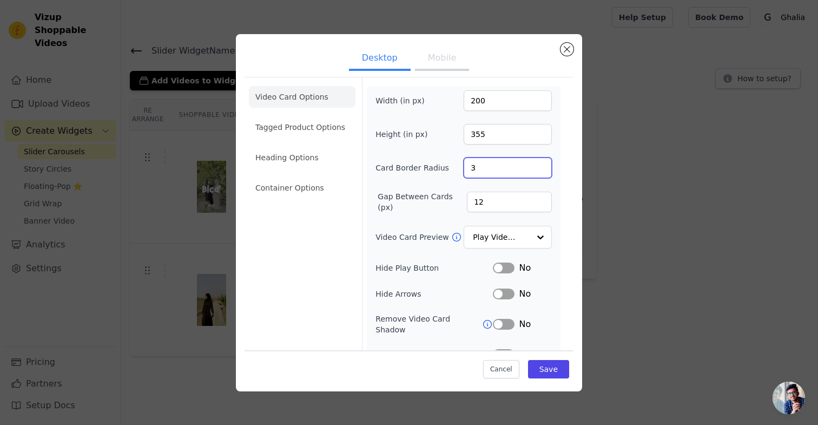
click at [540, 170] on input "3" at bounding box center [508, 167] width 88 height 21
click at [540, 170] on input "2" at bounding box center [508, 167] width 88 height 21
click at [540, 170] on input "1" at bounding box center [508, 167] width 88 height 21
type input "0"
click at [540, 170] on input "0" at bounding box center [508, 167] width 88 height 21
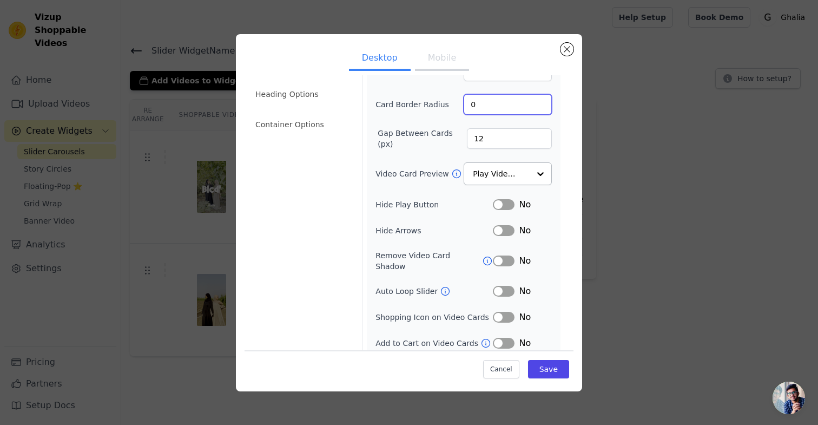
scroll to position [63, 0]
click at [439, 64] on button "Mobile" at bounding box center [442, 59] width 54 height 24
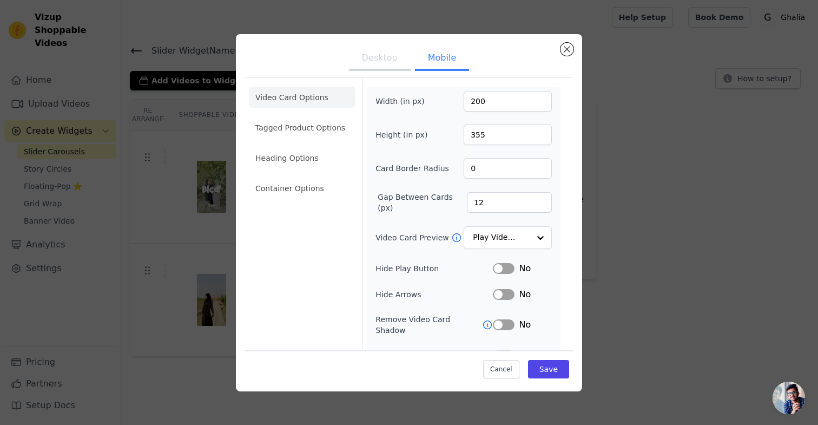
scroll to position [0, 0]
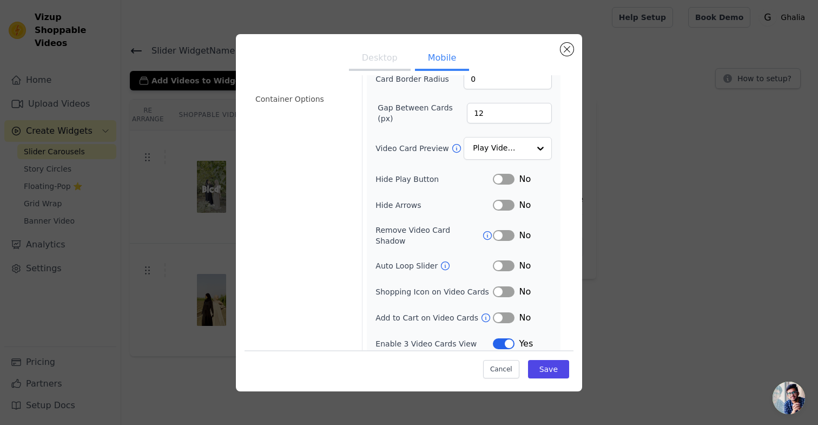
click at [390, 58] on button "Desktop" at bounding box center [380, 59] width 62 height 24
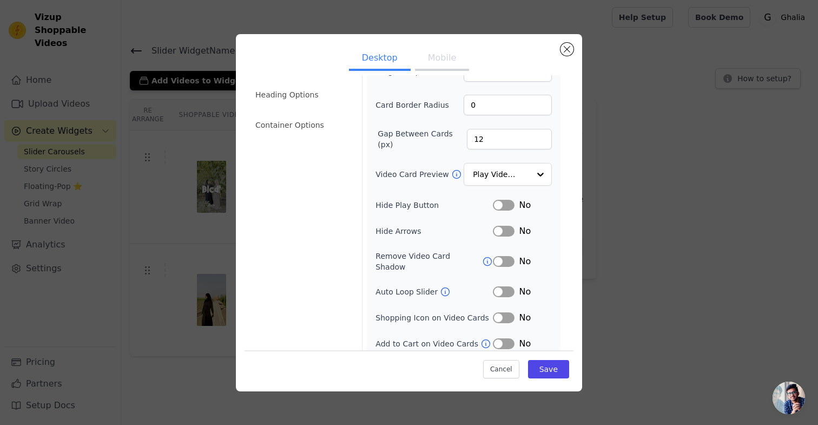
click at [429, 63] on button "Mobile" at bounding box center [442, 59] width 54 height 24
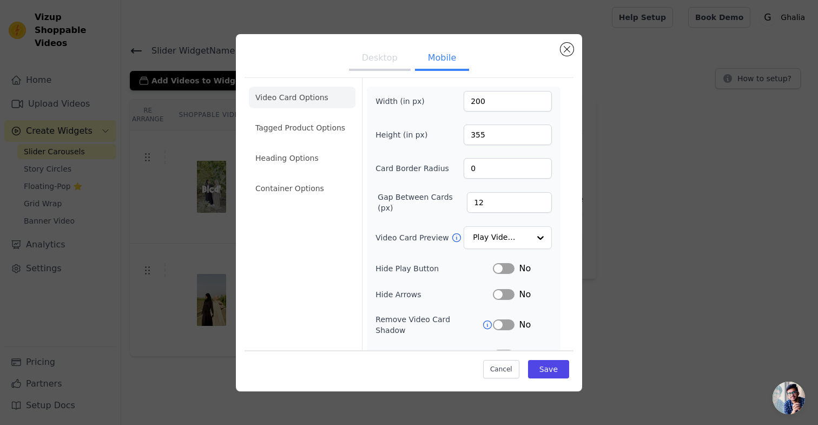
scroll to position [0, 0]
click at [381, 61] on button "Desktop" at bounding box center [380, 59] width 62 height 24
click at [289, 128] on li "Tagged Product Options" at bounding box center [302, 128] width 107 height 22
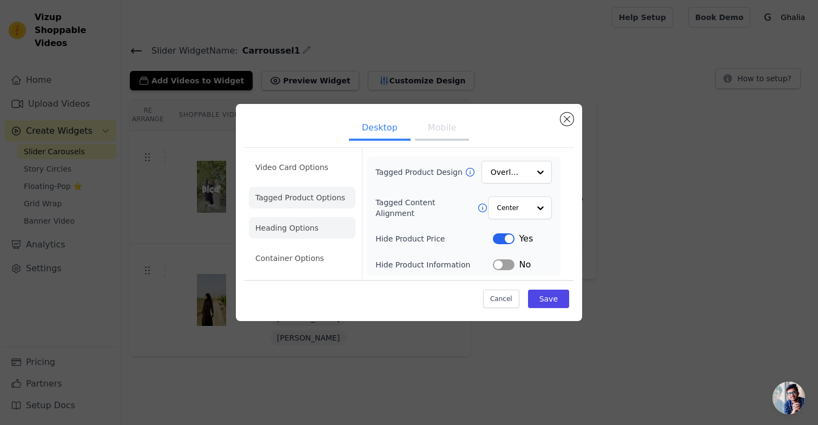
click at [316, 221] on li "Heading Options" at bounding box center [302, 228] width 107 height 22
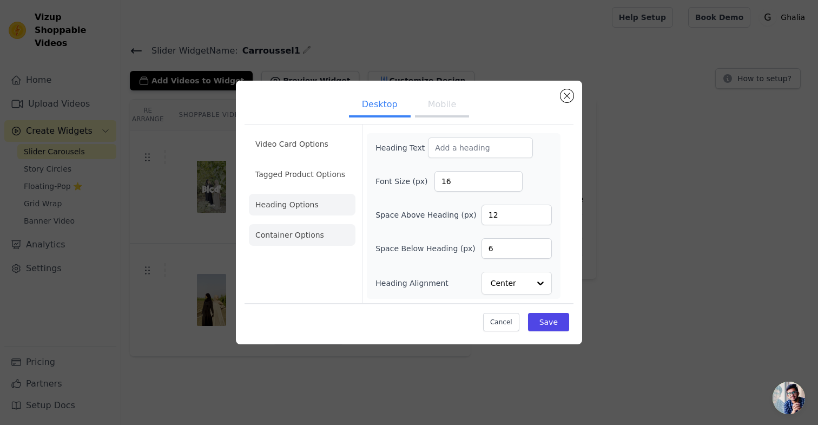
click at [303, 233] on li "Container Options" at bounding box center [302, 235] width 107 height 22
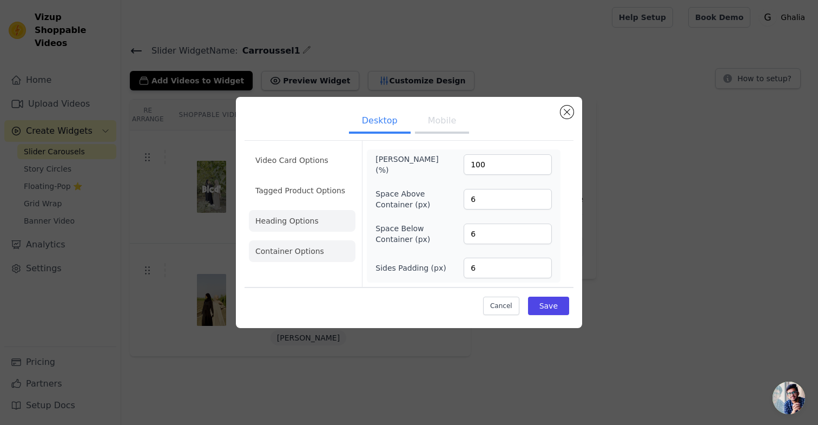
click at [301, 224] on li "Heading Options" at bounding box center [302, 221] width 107 height 22
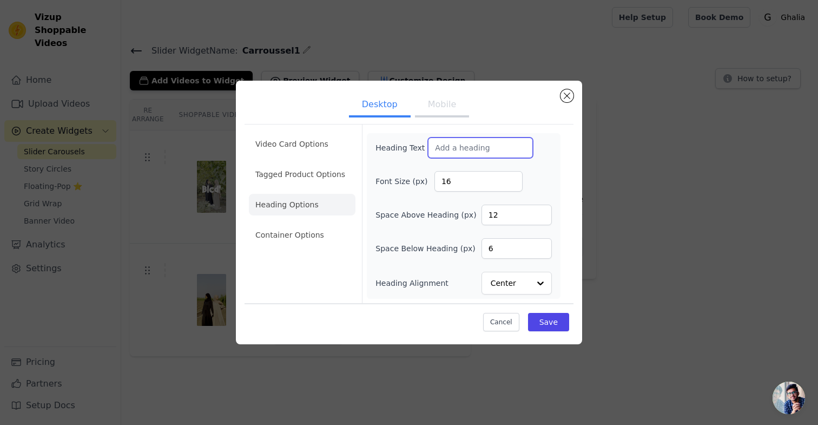
click at [472, 154] on input "Heading Text" at bounding box center [480, 147] width 105 height 21
click at [436, 149] on input "Back to Bledi c'est quoi ?" at bounding box center [480, 147] width 105 height 21
click at [484, 147] on input ""Back to Bledi c'est quoi ?" at bounding box center [480, 147] width 105 height 21
type input ""Back to Bledi" c'est quoi ?"
click at [314, 167] on li "Tagged Product Options" at bounding box center [302, 174] width 107 height 22
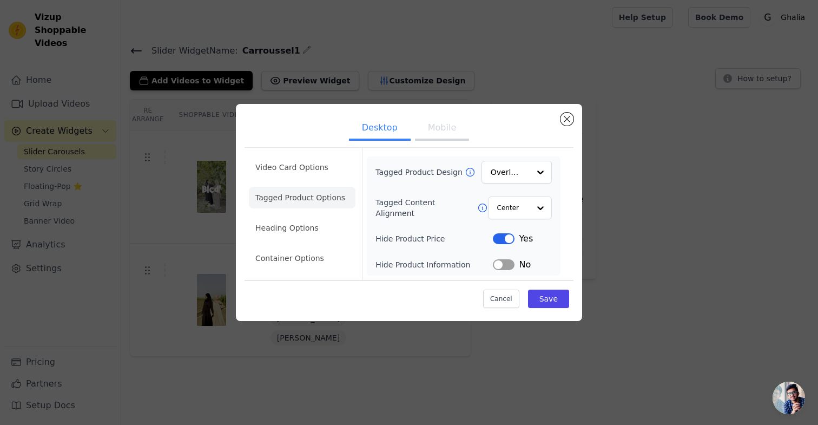
click at [296, 247] on ul "Video Card Options Tagged Product Options Heading Options Container Options" at bounding box center [302, 212] width 107 height 121
click at [313, 177] on ul "Video Card Options Tagged Product Options Heading Options Container Options" at bounding box center [302, 212] width 107 height 121
click at [313, 166] on li "Video Card Options" at bounding box center [302, 167] width 107 height 22
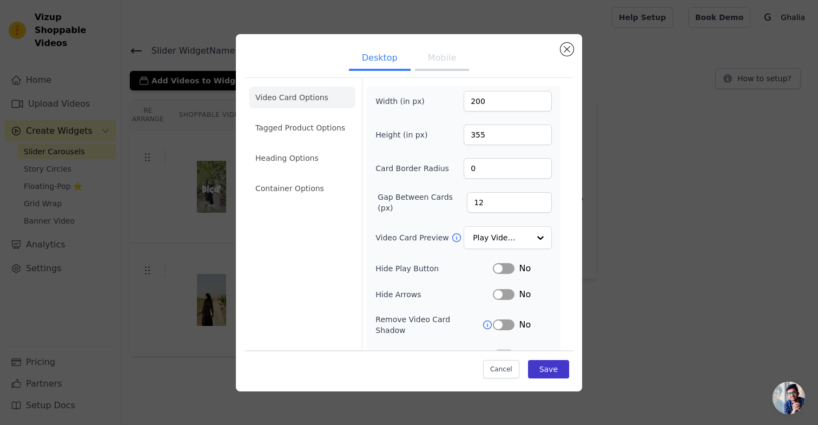
click at [552, 370] on button "Save" at bounding box center [548, 369] width 41 height 18
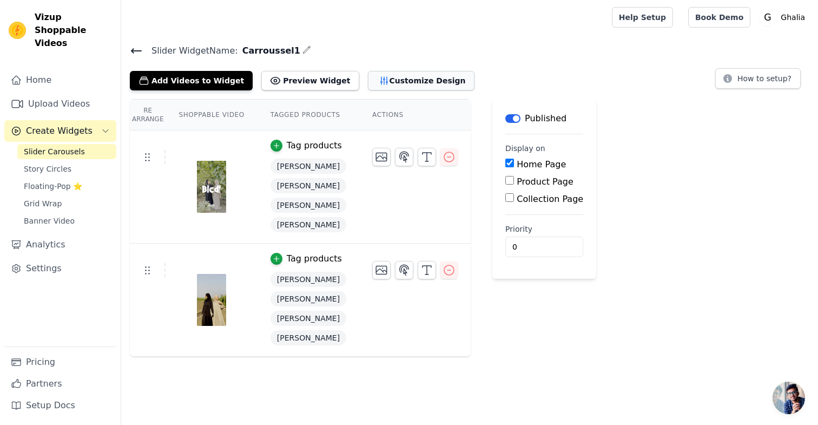
click at [389, 87] on button "Customize Design" at bounding box center [421, 80] width 107 height 19
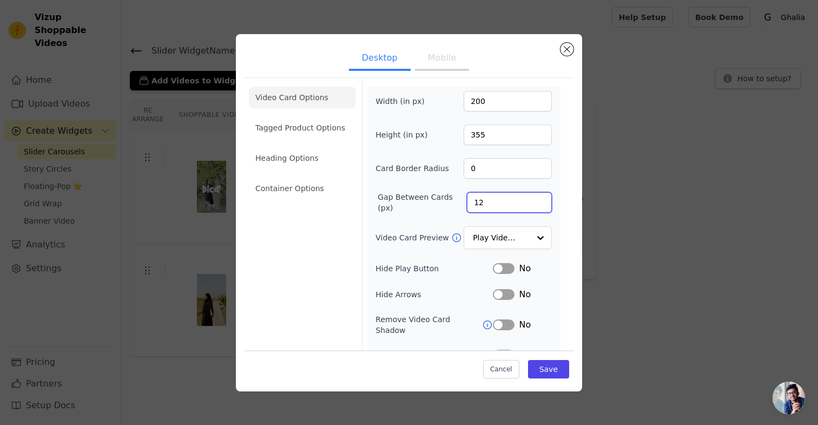
click at [492, 206] on input "12" at bounding box center [509, 202] width 85 height 21
click at [539, 200] on input "13" at bounding box center [509, 202] width 85 height 21
click at [539, 200] on input "14" at bounding box center [509, 202] width 85 height 21
click at [539, 200] on input "15" at bounding box center [509, 202] width 85 height 21
click at [539, 200] on input "16" at bounding box center [509, 202] width 85 height 21
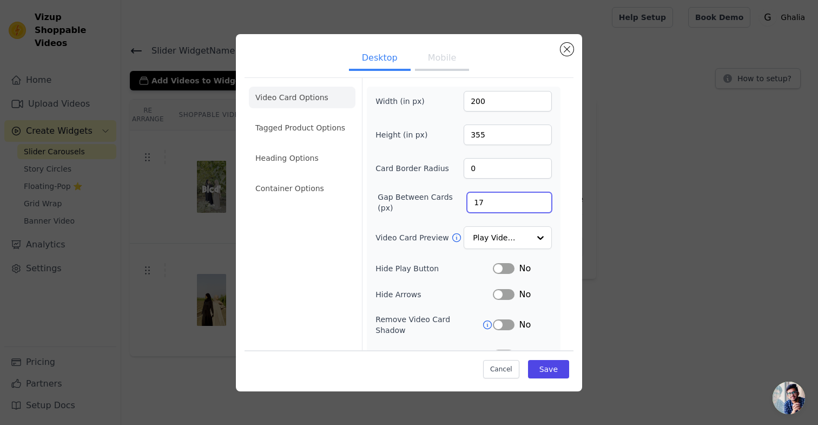
click at [539, 200] on input "17" at bounding box center [509, 202] width 85 height 21
click at [539, 200] on input "18" at bounding box center [509, 202] width 85 height 21
click at [539, 200] on input "19" at bounding box center [509, 202] width 85 height 21
type input "20"
click at [538, 197] on input "20" at bounding box center [509, 202] width 85 height 21
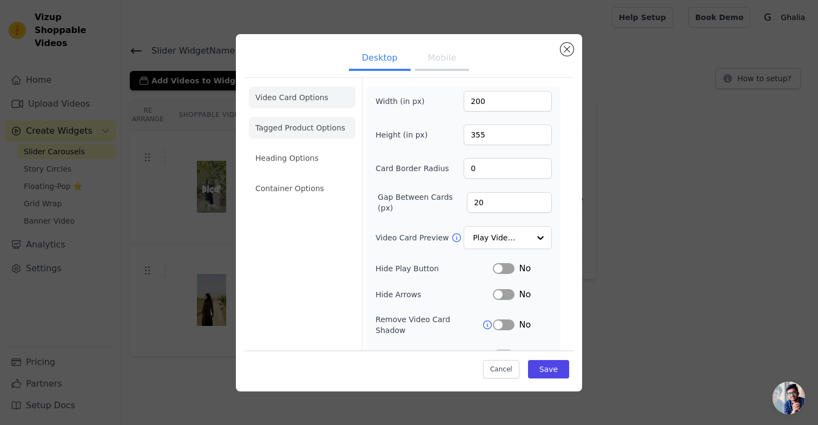
click at [309, 130] on li "Tagged Product Options" at bounding box center [302, 128] width 107 height 22
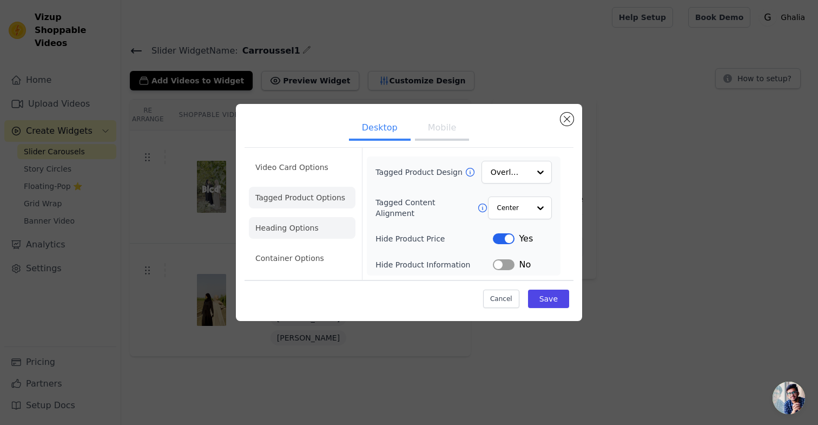
click at [295, 235] on li "Heading Options" at bounding box center [302, 228] width 107 height 22
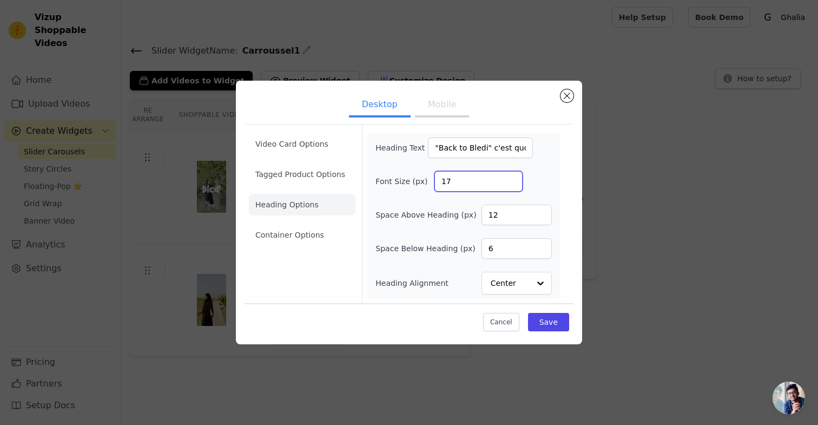
click at [510, 181] on input "17" at bounding box center [478, 181] width 88 height 21
click at [510, 181] on input "18" at bounding box center [478, 181] width 88 height 21
click at [510, 181] on input "19" at bounding box center [478, 181] width 88 height 21
click at [510, 181] on input "20" at bounding box center [478, 181] width 88 height 21
click at [510, 181] on input "21" at bounding box center [478, 181] width 88 height 21
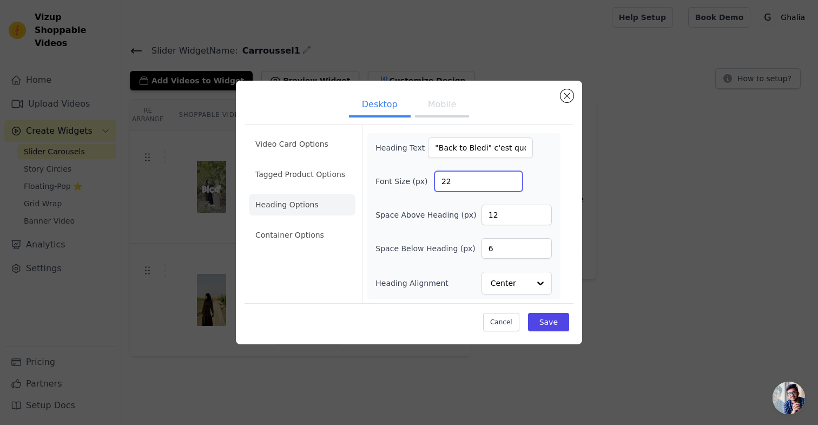
click at [510, 181] on input "22" at bounding box center [478, 181] width 88 height 21
click at [510, 181] on input "23" at bounding box center [478, 181] width 88 height 21
click at [510, 181] on input "24" at bounding box center [478, 181] width 88 height 21
type input "25"
click at [510, 181] on input "25" at bounding box center [478, 181] width 88 height 21
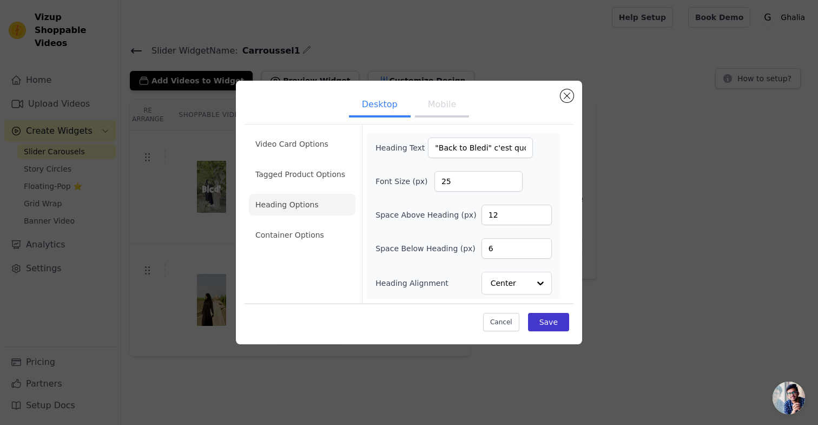
click at [548, 327] on button "Save" at bounding box center [548, 322] width 41 height 18
